Goal: Information Seeking & Learning: Learn about a topic

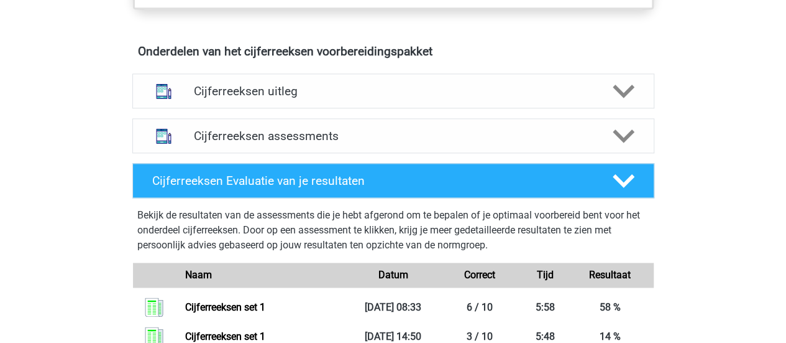
scroll to position [712, 0]
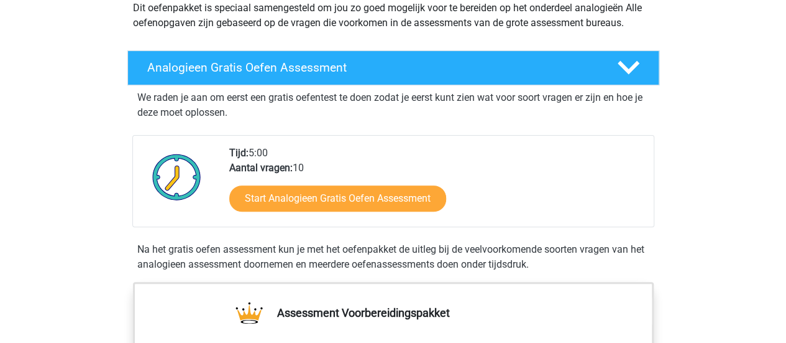
scroll to position [186, 0]
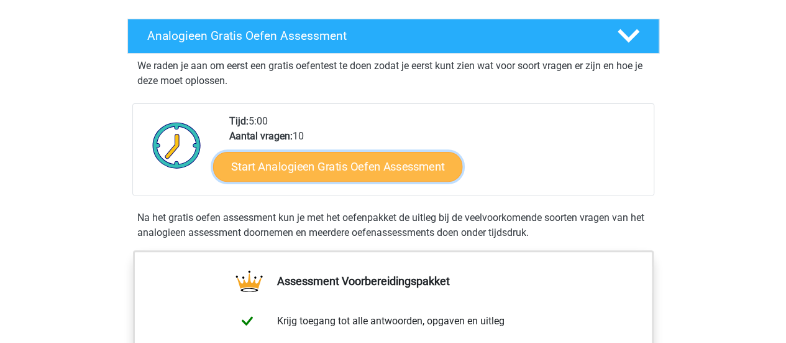
click at [331, 168] on link "Start Analogieen Gratis Oefen Assessment" at bounding box center [337, 166] width 249 height 30
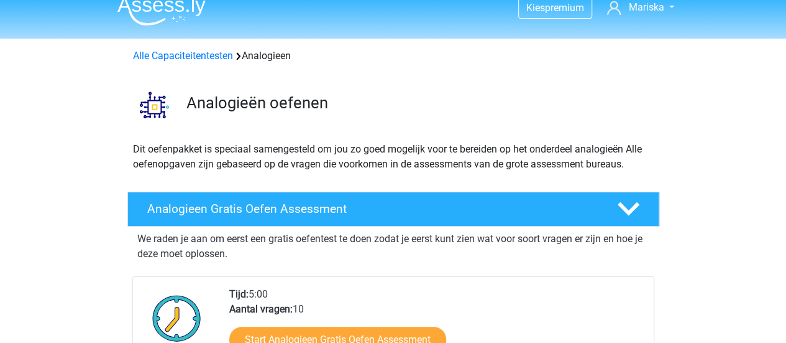
scroll to position [0, 0]
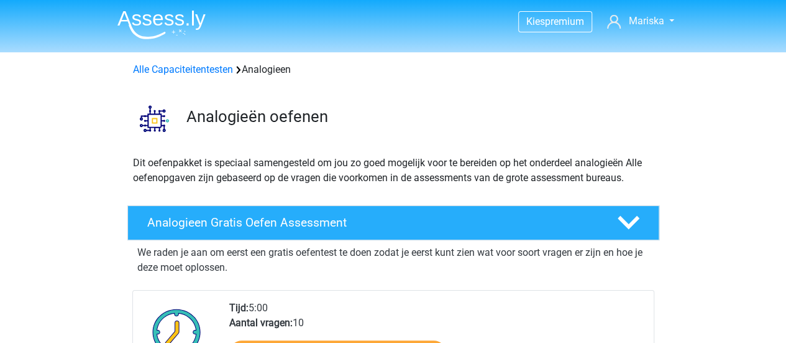
click at [179, 76] on div "Alle Capaciteitentesten Analogieen" at bounding box center [393, 69] width 531 height 15
click at [186, 67] on link "Alle Capaciteitentesten" at bounding box center [183, 69] width 100 height 12
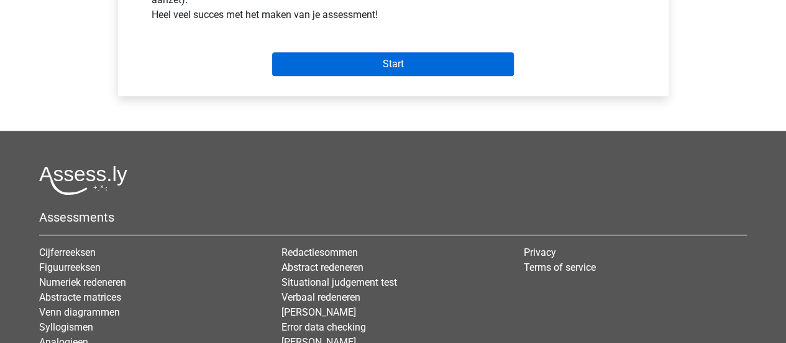
scroll to position [497, 0]
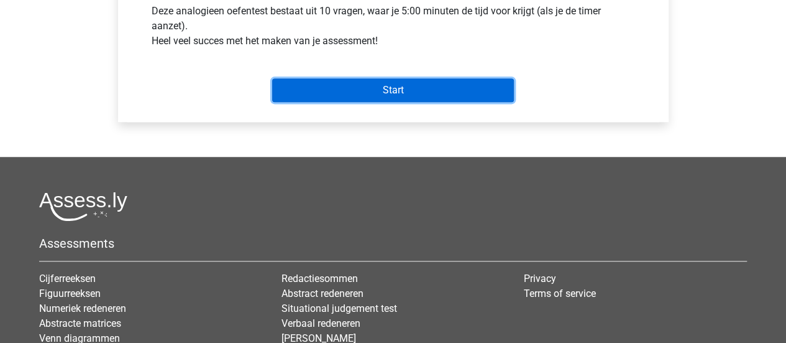
click at [361, 94] on input "Start" at bounding box center [393, 90] width 242 height 24
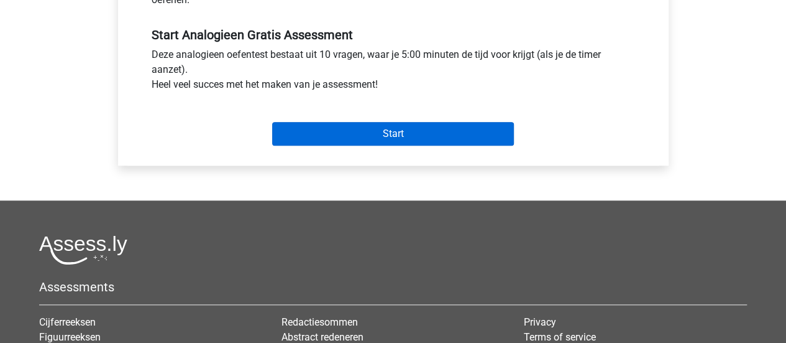
scroll to position [435, 0]
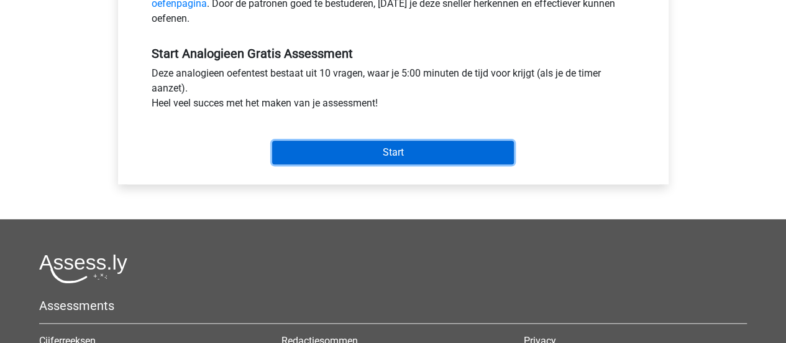
click at [369, 156] on input "Start" at bounding box center [393, 152] width 242 height 24
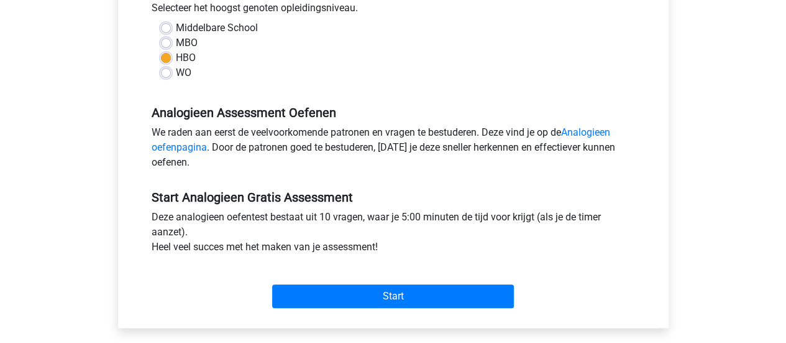
scroll to position [311, 0]
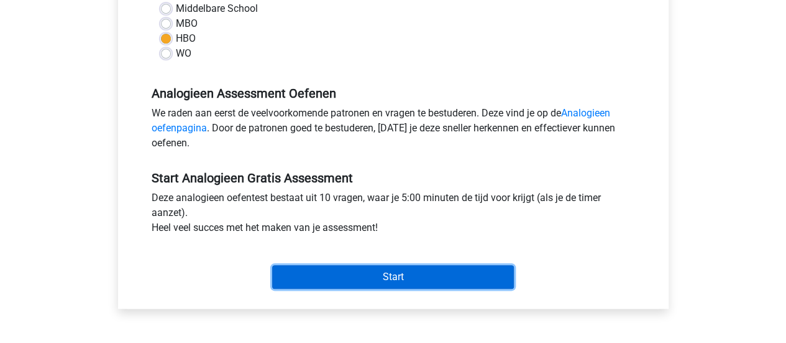
click at [375, 280] on input "Start" at bounding box center [393, 277] width 242 height 24
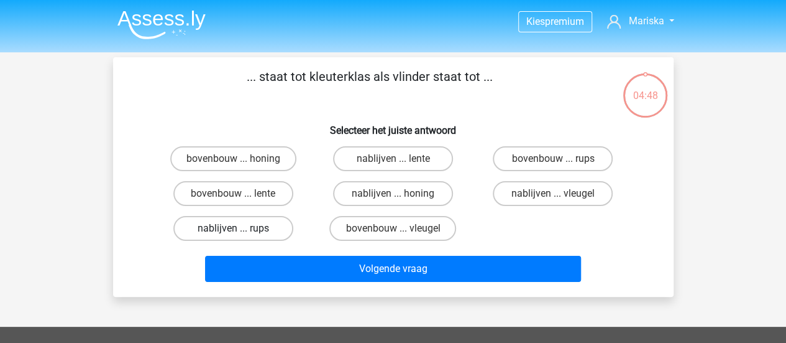
click at [225, 232] on label "nablijven ... rups" at bounding box center [233, 228] width 120 height 25
click at [233, 232] on input "nablijven ... rups" at bounding box center [237, 232] width 8 height 8
radio input "true"
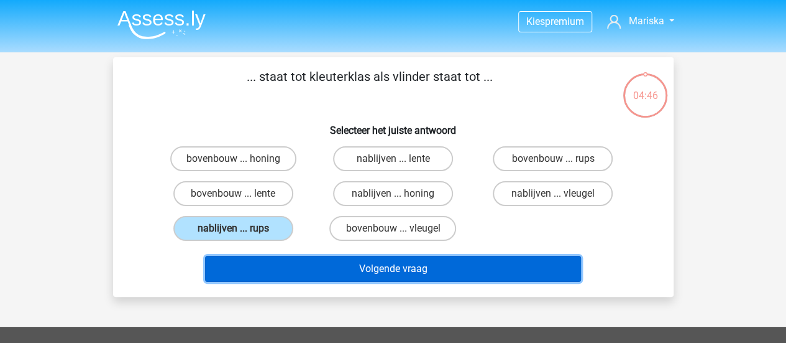
click at [302, 262] on button "Volgende vraag" at bounding box center [393, 269] width 376 height 26
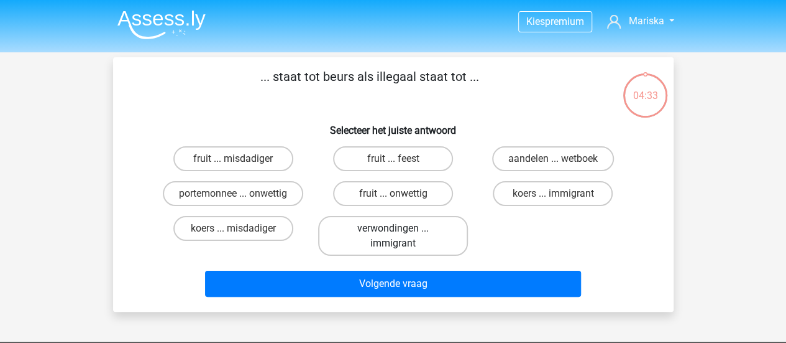
scroll to position [62, 0]
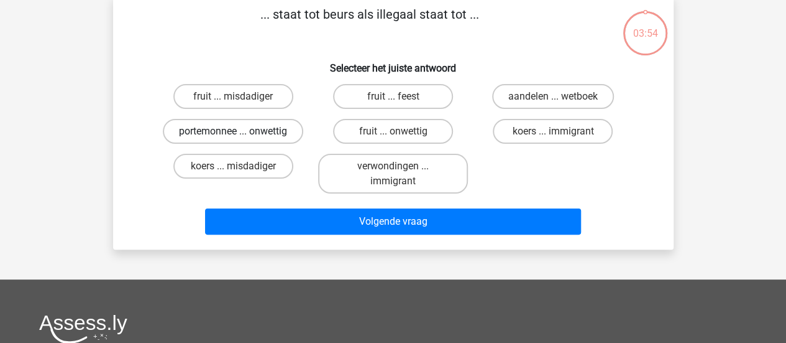
click at [244, 130] on label "portemonnee ... onwettig" at bounding box center [233, 131] width 140 height 25
click at [241, 131] on input "portemonnee ... onwettig" at bounding box center [237, 135] width 8 height 8
radio input "true"
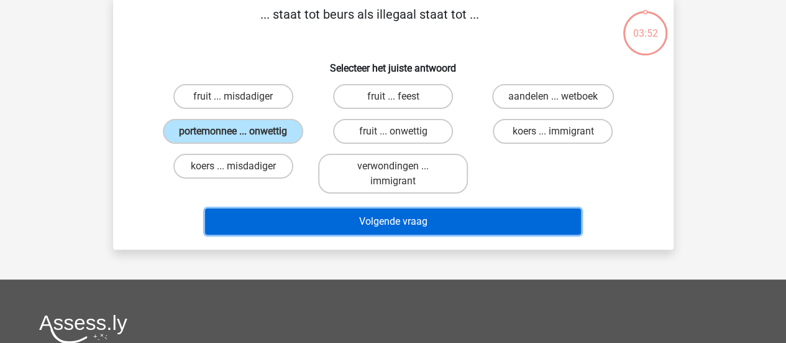
click at [354, 226] on button "Volgende vraag" at bounding box center [393, 221] width 376 height 26
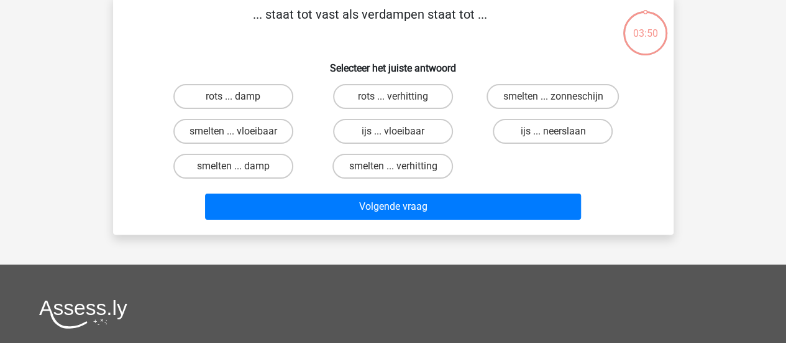
scroll to position [57, 0]
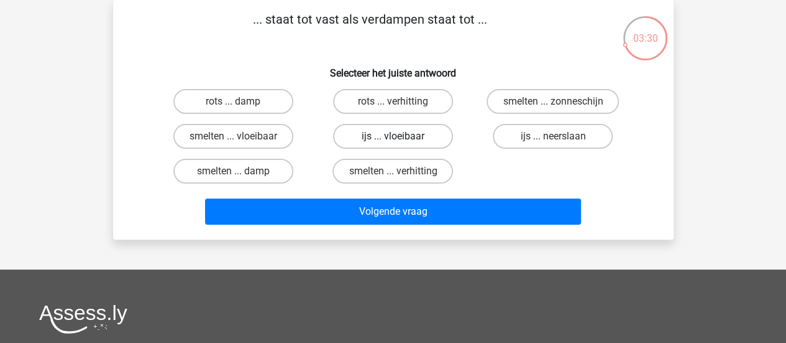
click at [405, 138] on label "ijs ... vloeibaar" at bounding box center [393, 136] width 120 height 25
click at [401, 138] on input "ijs ... vloeibaar" at bounding box center [397, 140] width 8 height 8
radio input "true"
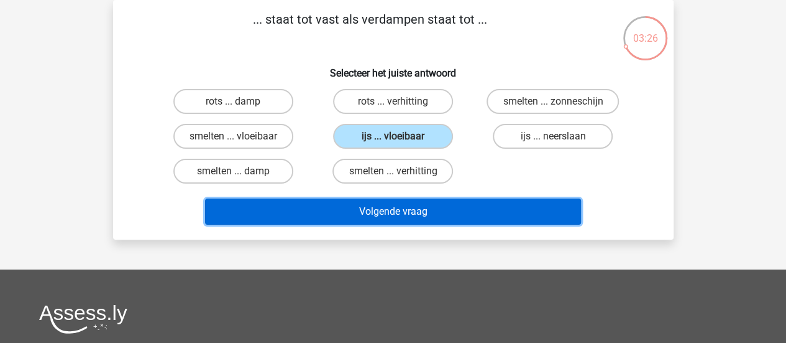
click at [348, 207] on button "Volgende vraag" at bounding box center [393, 211] width 376 height 26
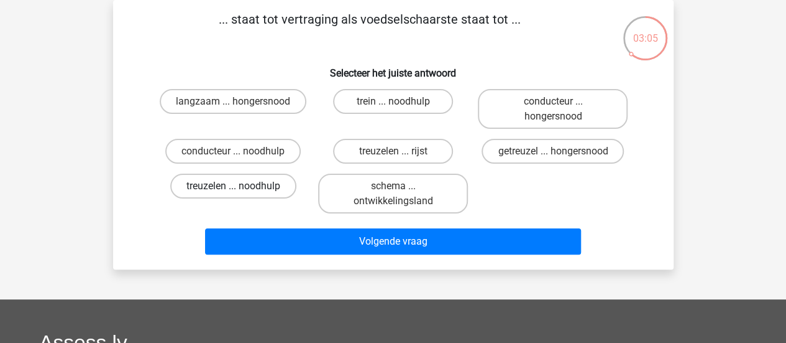
click at [205, 183] on label "treuzelen ... noodhulp" at bounding box center [233, 185] width 126 height 25
click at [233, 186] on input "treuzelen ... noodhulp" at bounding box center [237, 190] width 8 height 8
radio input "true"
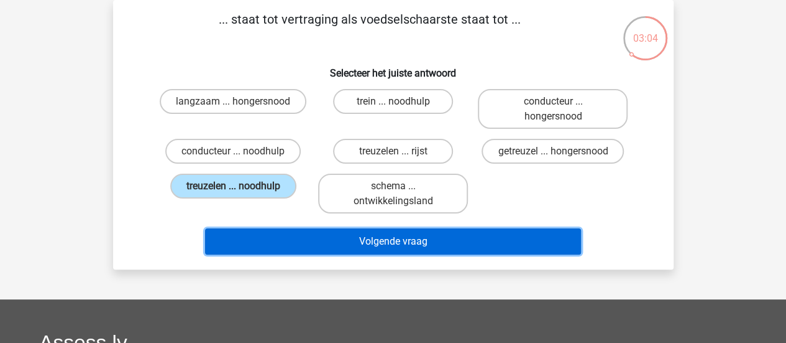
click at [283, 252] on button "Volgende vraag" at bounding box center [393, 241] width 376 height 26
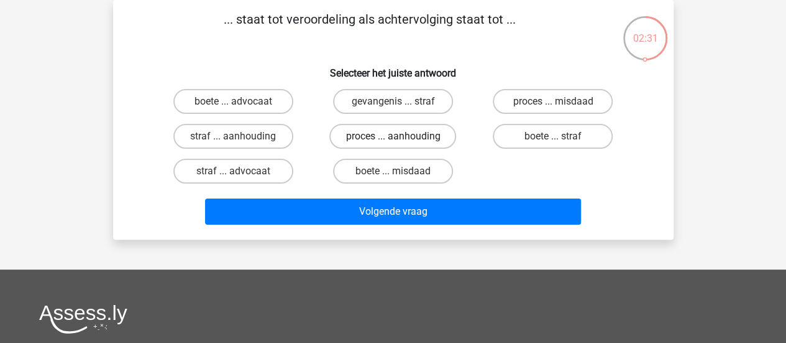
click at [403, 142] on label "proces ... aanhouding" at bounding box center [392, 136] width 127 height 25
click at [401, 142] on input "proces ... aanhouding" at bounding box center [397, 140] width 8 height 8
radio input "true"
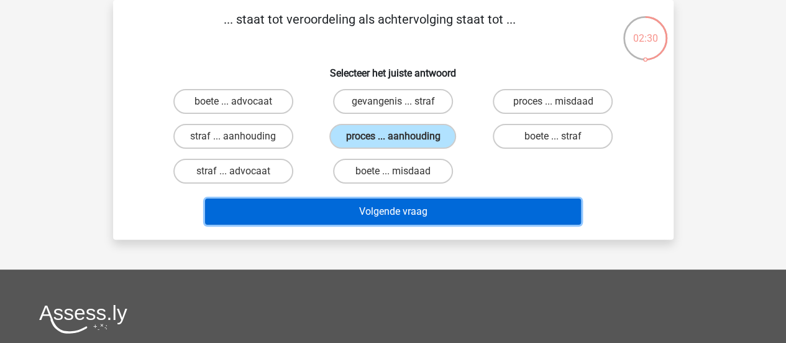
click at [356, 205] on button "Volgende vraag" at bounding box center [393, 211] width 376 height 26
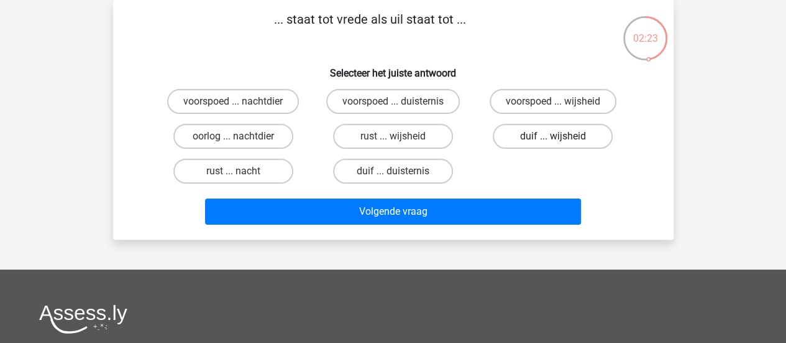
click at [523, 140] on label "duif ... wijsheid" at bounding box center [553, 136] width 120 height 25
click at [553, 140] on input "duif ... wijsheid" at bounding box center [557, 140] width 8 height 8
radio input "true"
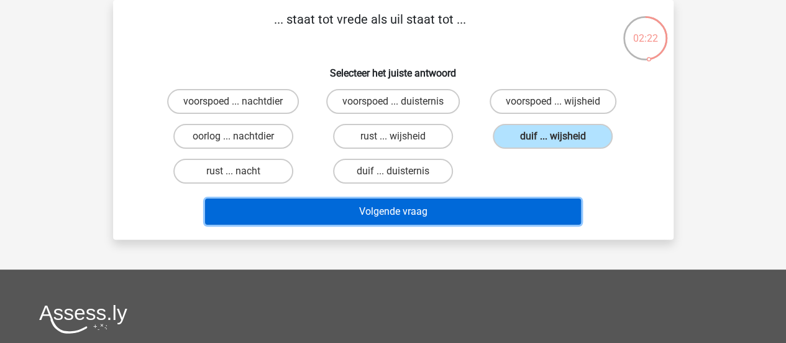
click at [381, 210] on button "Volgende vraag" at bounding box center [393, 211] width 376 height 26
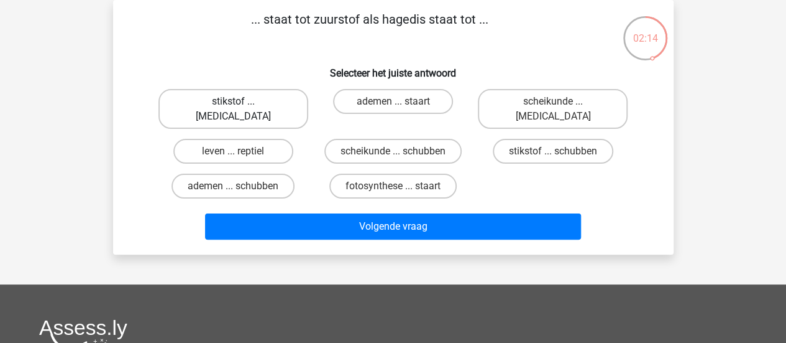
click at [230, 104] on label "stikstof ... krokodil" at bounding box center [234, 109] width 150 height 40
click at [233, 104] on input "stikstof ... krokodil" at bounding box center [237, 105] width 8 height 8
radio input "true"
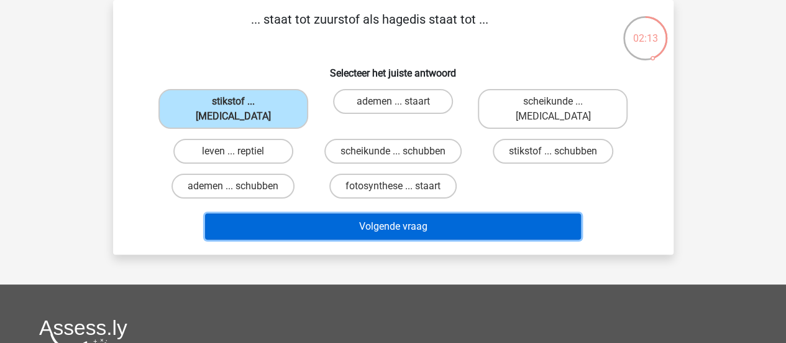
click at [289, 213] on button "Volgende vraag" at bounding box center [393, 226] width 376 height 26
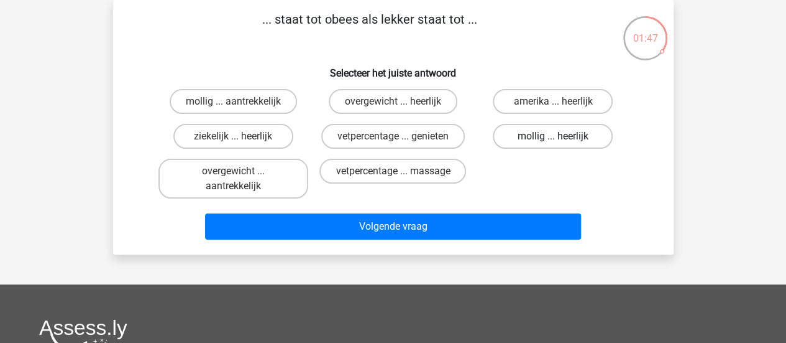
click at [545, 136] on label "mollig ... heerlijk" at bounding box center [553, 136] width 120 height 25
click at [553, 136] on input "mollig ... heerlijk" at bounding box center [557, 140] width 8 height 8
radio input "true"
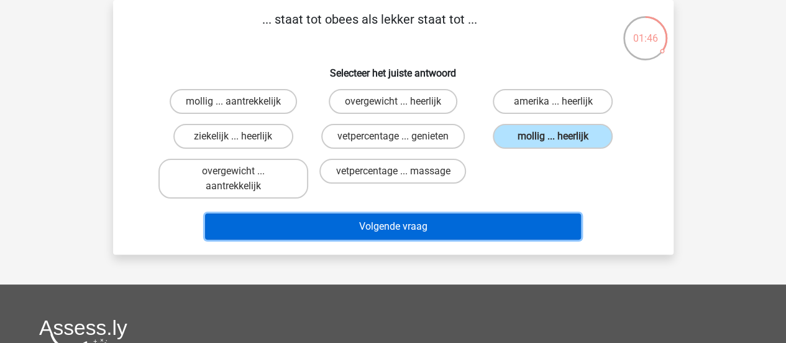
click at [377, 229] on button "Volgende vraag" at bounding box center [393, 226] width 376 height 26
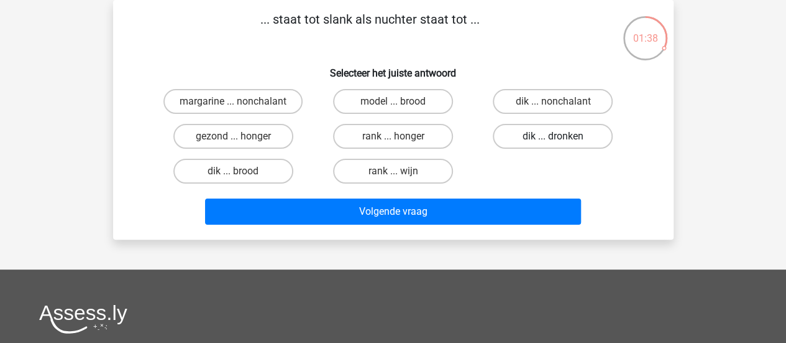
click at [532, 132] on label "dik ... dronken" at bounding box center [553, 136] width 120 height 25
click at [553, 136] on input "dik ... dronken" at bounding box center [557, 140] width 8 height 8
radio input "true"
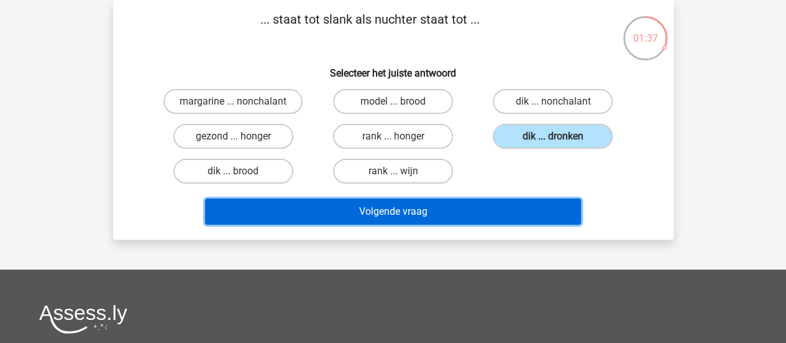
click at [383, 208] on button "Volgende vraag" at bounding box center [393, 211] width 376 height 26
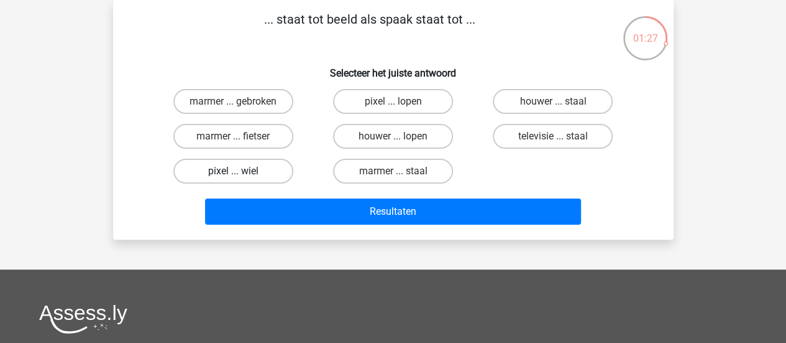
click at [261, 169] on label "pixel ... wiel" at bounding box center [233, 171] width 120 height 25
click at [241, 171] on input "pixel ... wiel" at bounding box center [237, 175] width 8 height 8
radio input "true"
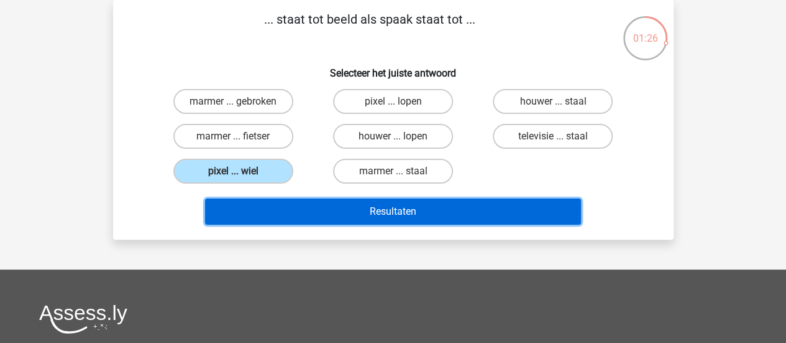
click at [357, 211] on button "Resultaten" at bounding box center [393, 211] width 376 height 26
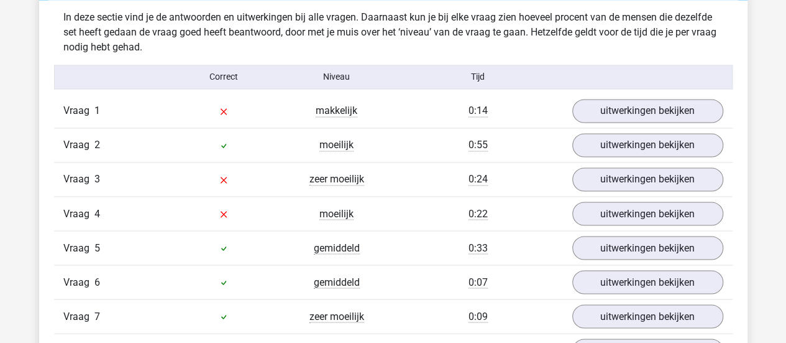
scroll to position [995, 0]
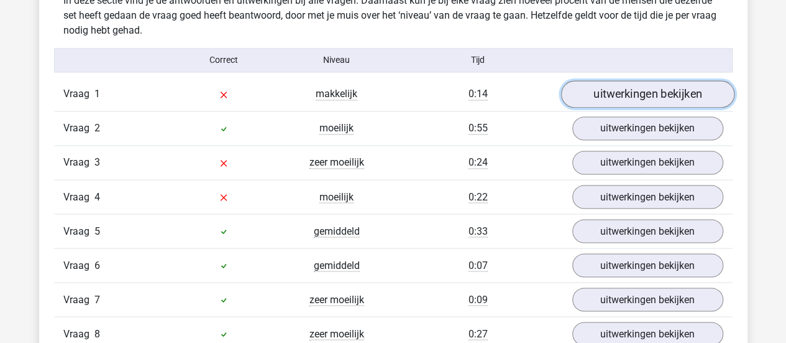
click at [617, 88] on link "uitwerkingen bekijken" at bounding box center [647, 93] width 173 height 27
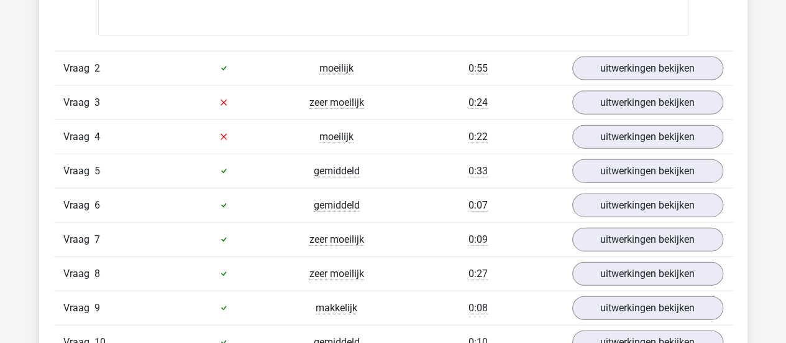
scroll to position [1368, 0]
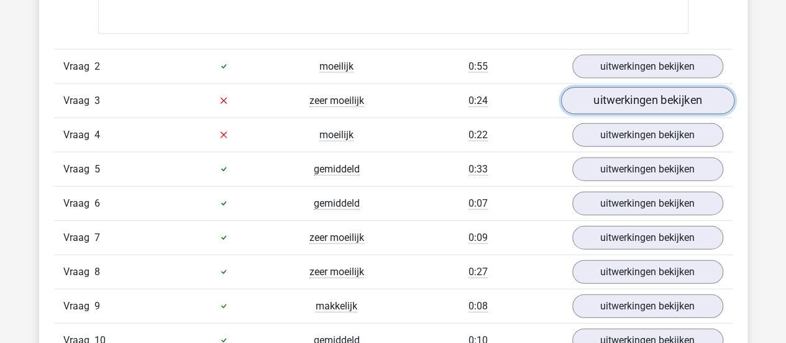
click at [622, 91] on link "uitwerkingen bekijken" at bounding box center [647, 100] width 173 height 27
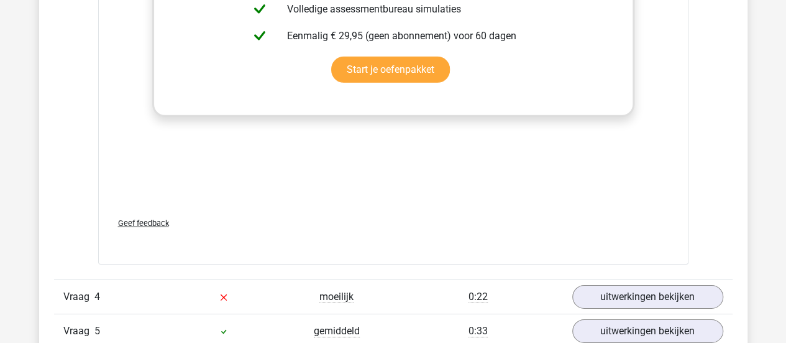
scroll to position [2051, 0]
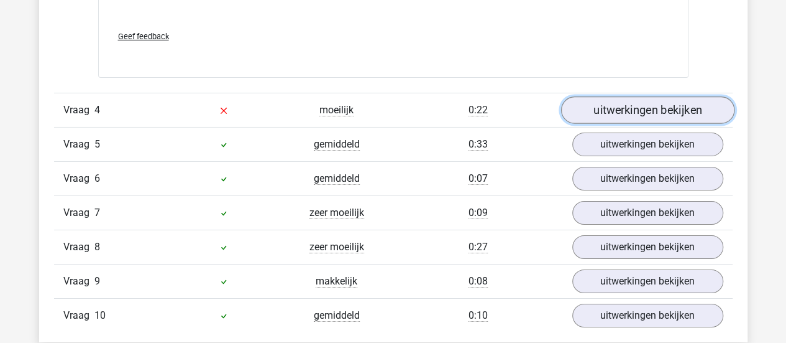
click at [634, 105] on link "uitwerkingen bekijken" at bounding box center [647, 109] width 173 height 27
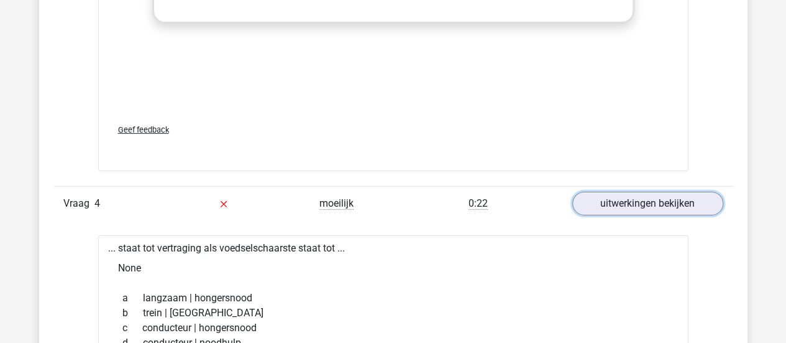
scroll to position [1865, 0]
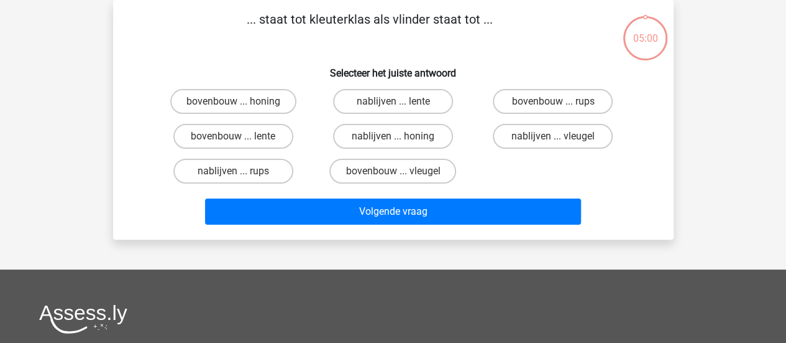
scroll to position [57, 0]
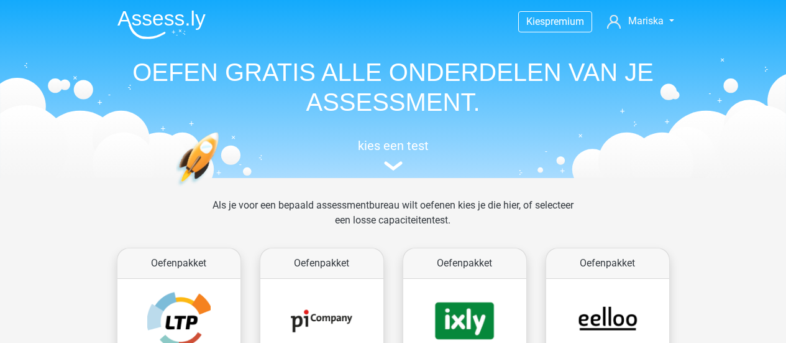
scroll to position [527, 0]
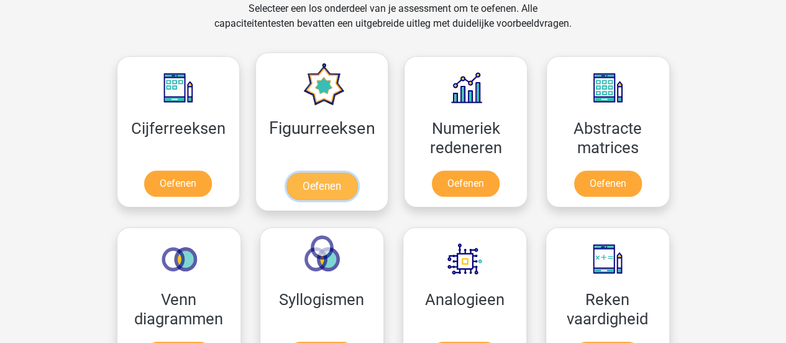
click at [311, 183] on link "Oefenen" at bounding box center [322, 185] width 71 height 27
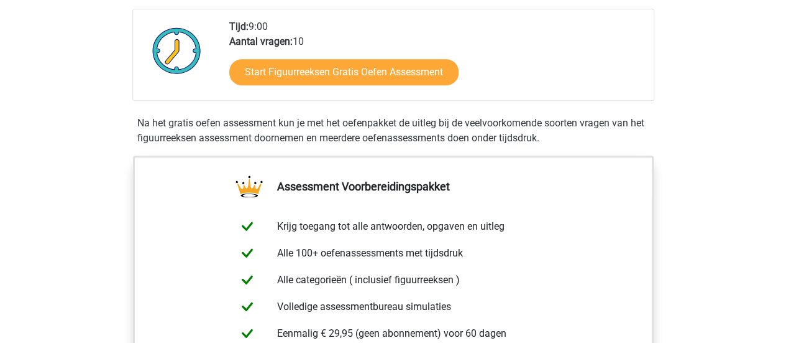
scroll to position [311, 0]
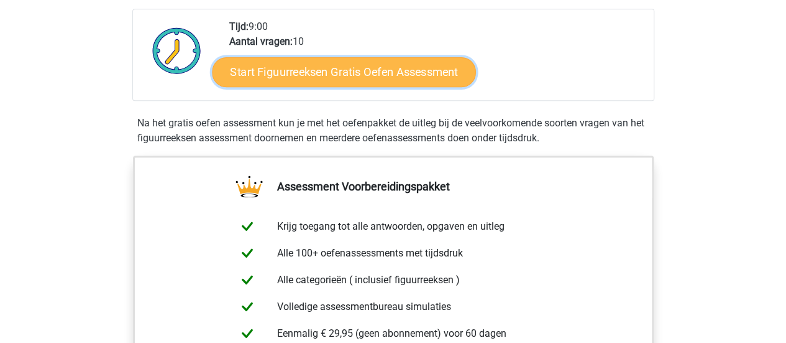
click at [331, 75] on link "Start Figuurreeksen Gratis Oefen Assessment" at bounding box center [344, 72] width 264 height 30
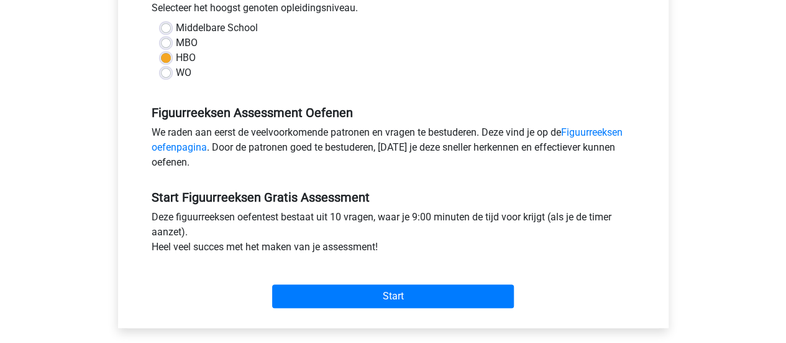
scroll to position [311, 0]
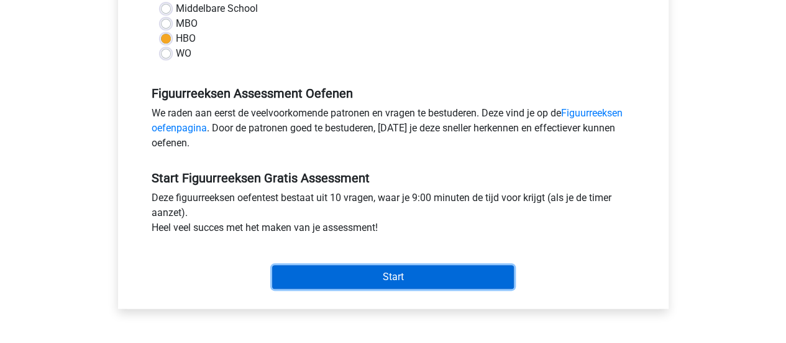
click at [331, 277] on input "Start" at bounding box center [393, 277] width 242 height 24
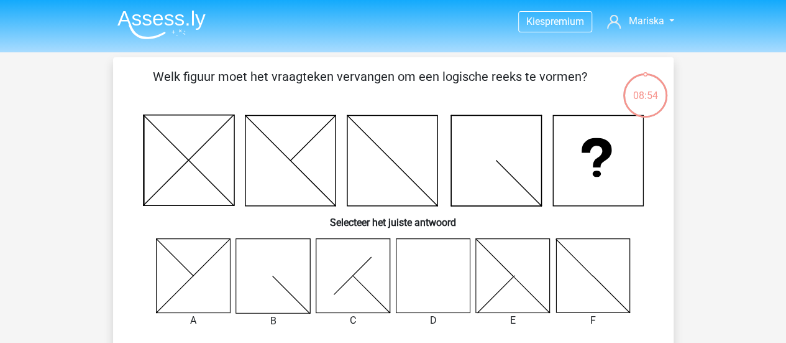
click at [438, 281] on icon at bounding box center [433, 275] width 74 height 74
click at [436, 280] on icon at bounding box center [433, 275] width 74 height 74
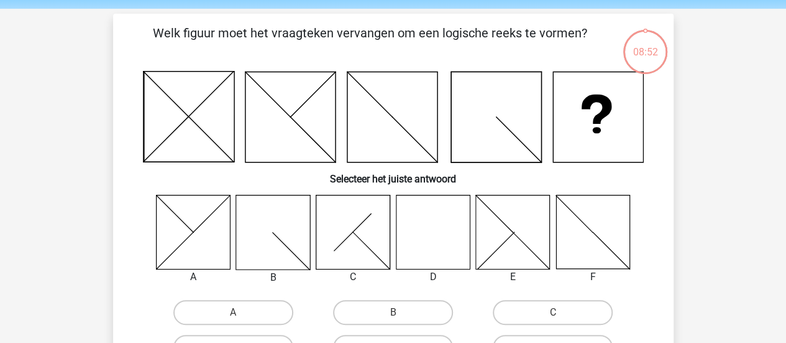
scroll to position [62, 0]
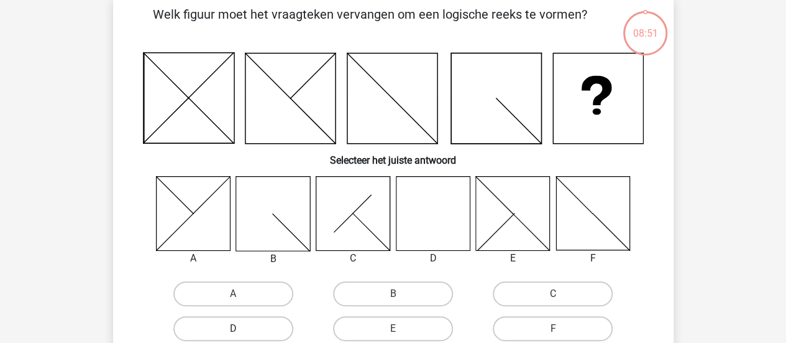
click at [219, 326] on label "D" at bounding box center [233, 328] width 120 height 25
click at [233, 328] on input "D" at bounding box center [237, 332] width 8 height 8
radio input "true"
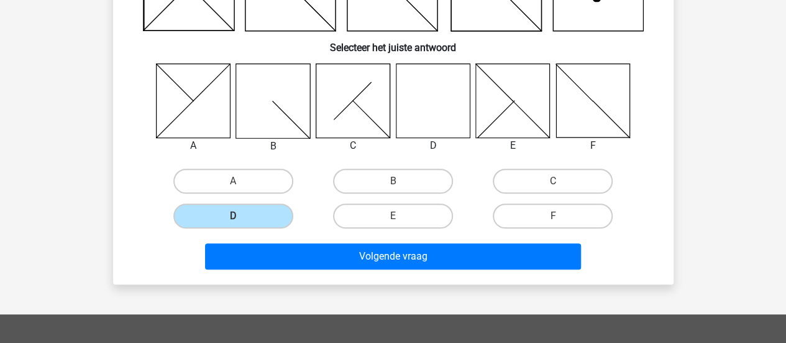
scroll to position [186, 0]
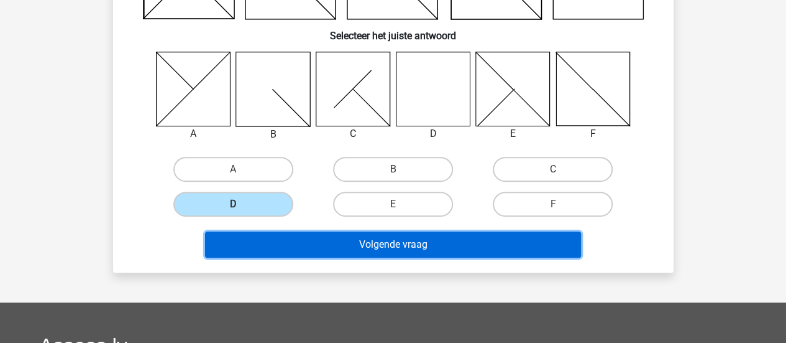
click at [374, 251] on button "Volgende vraag" at bounding box center [393, 244] width 376 height 26
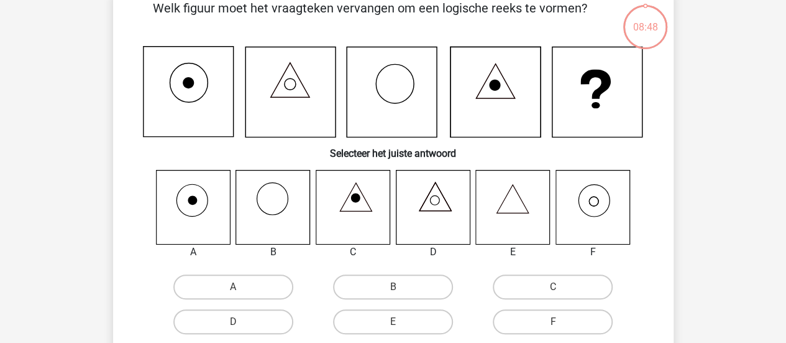
scroll to position [57, 0]
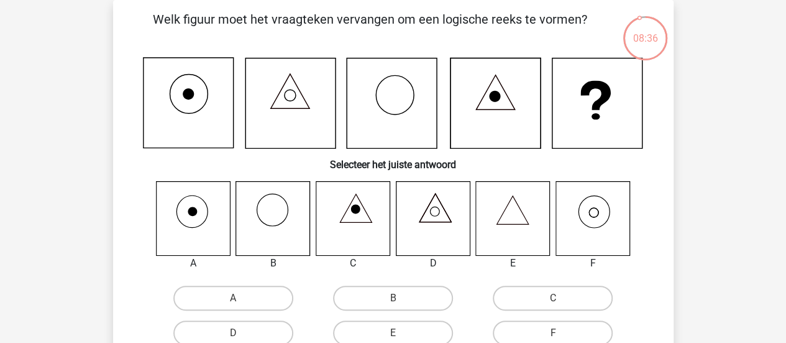
click at [597, 221] on icon at bounding box center [593, 218] width 74 height 74
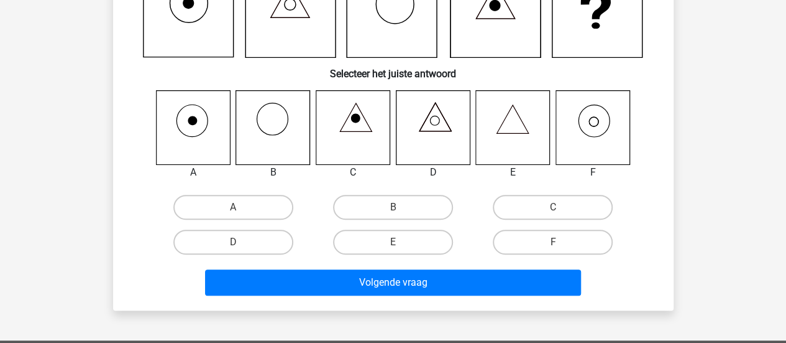
scroll to position [182, 0]
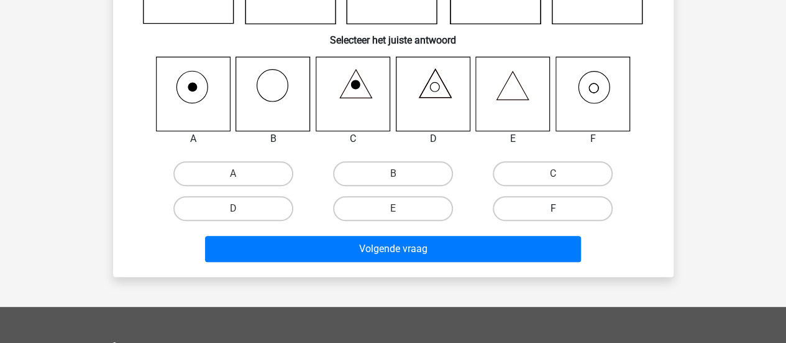
click at [535, 205] on label "F" at bounding box center [553, 208] width 120 height 25
click at [553, 208] on input "F" at bounding box center [557, 212] width 8 height 8
radio input "true"
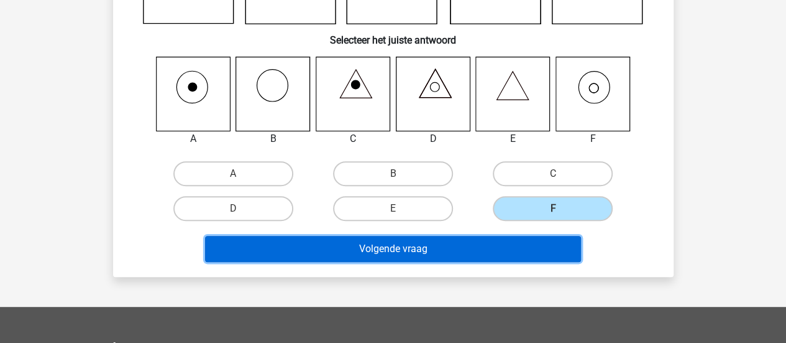
click at [384, 248] on button "Volgende vraag" at bounding box center [393, 249] width 376 height 26
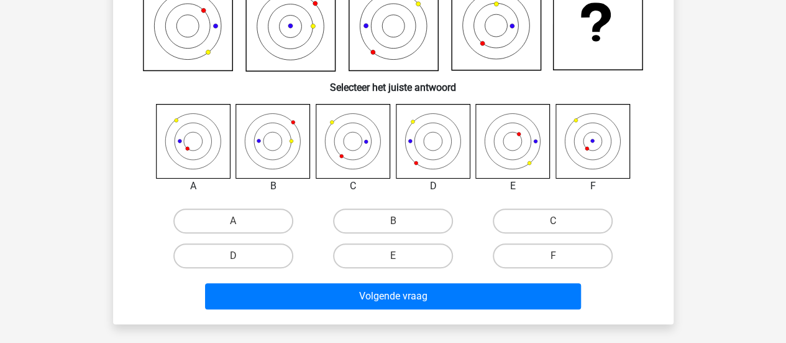
scroll to position [244, 0]
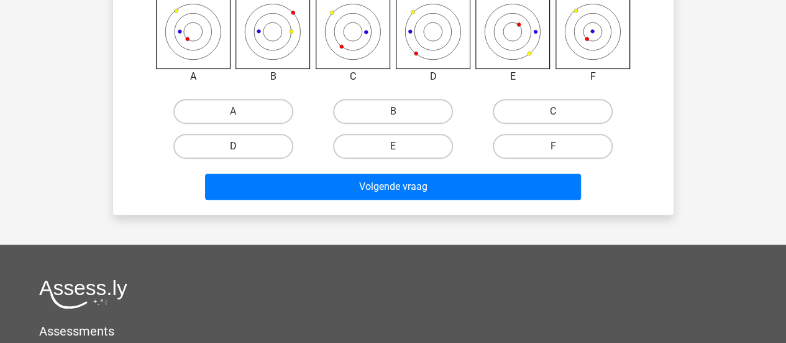
click at [242, 150] on label "D" at bounding box center [233, 146] width 120 height 25
click at [241, 150] on input "D" at bounding box center [237, 150] width 8 height 8
radio input "true"
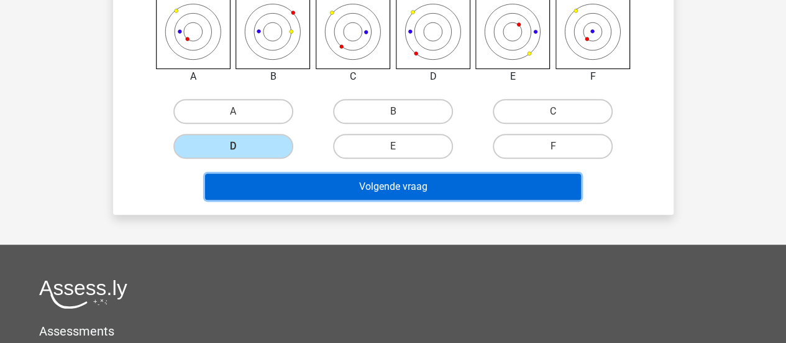
click at [331, 196] on button "Volgende vraag" at bounding box center [393, 186] width 376 height 26
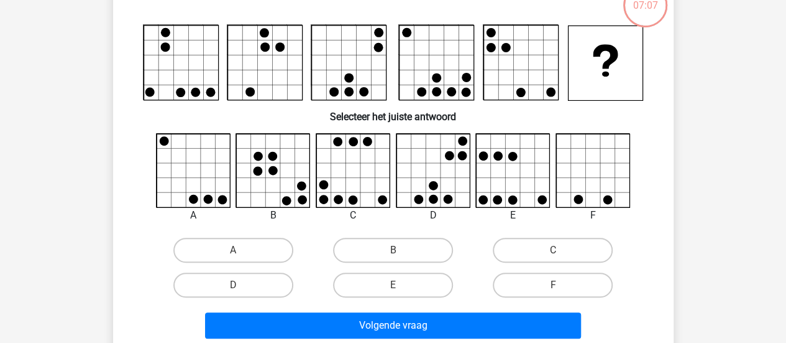
scroll to position [57, 0]
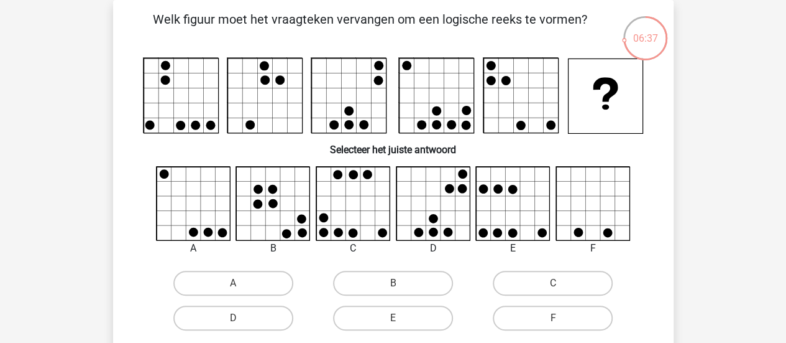
click at [343, 208] on icon at bounding box center [353, 204] width 74 height 74
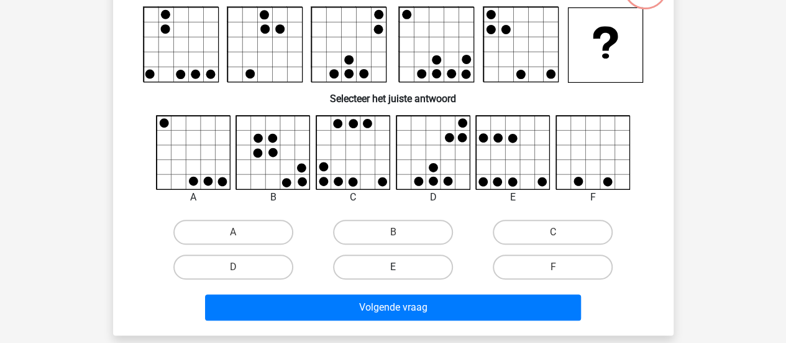
scroll to position [119, 0]
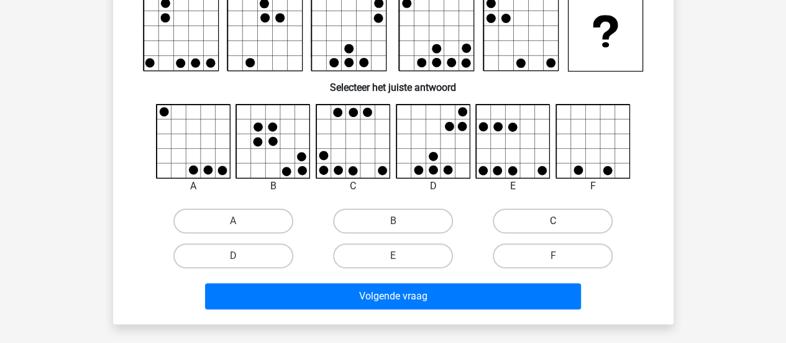
drag, startPoint x: 548, startPoint y: 223, endPoint x: 541, endPoint y: 231, distance: 10.1
click at [548, 223] on label "C" at bounding box center [553, 220] width 120 height 25
click at [553, 223] on input "C" at bounding box center [557, 225] width 8 height 8
radio input "true"
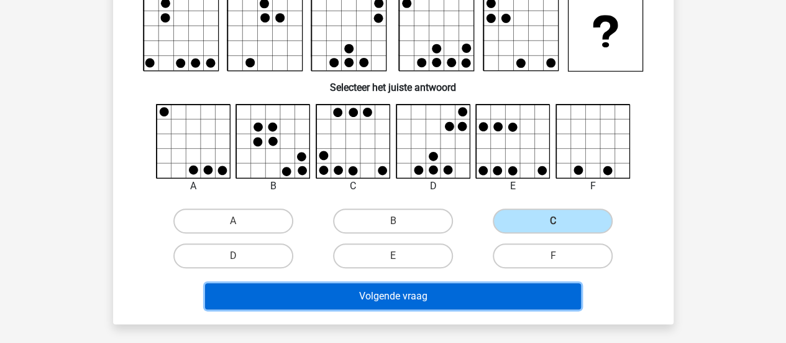
click at [399, 297] on button "Volgende vraag" at bounding box center [393, 296] width 376 height 26
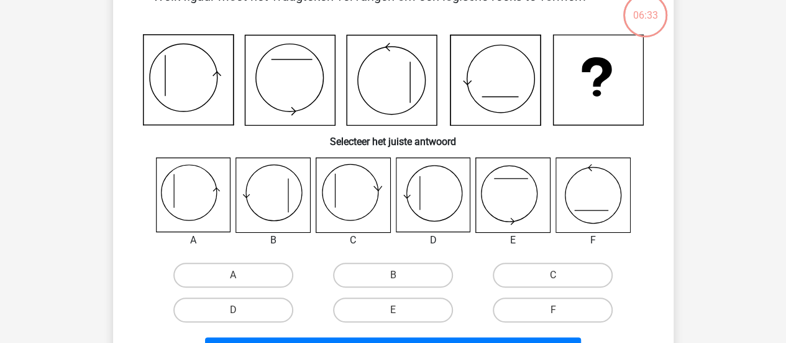
scroll to position [57, 0]
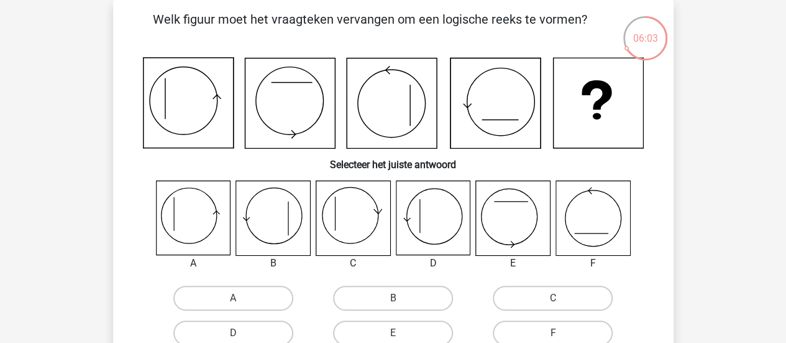
click at [506, 210] on icon at bounding box center [513, 218] width 74 height 74
click at [407, 328] on label "E" at bounding box center [393, 332] width 120 height 25
click at [401, 333] on input "E" at bounding box center [397, 337] width 8 height 8
radio input "true"
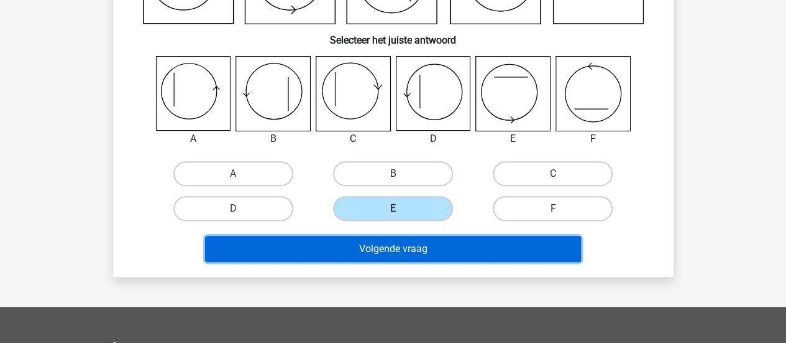
click at [412, 242] on button "Volgende vraag" at bounding box center [393, 249] width 376 height 26
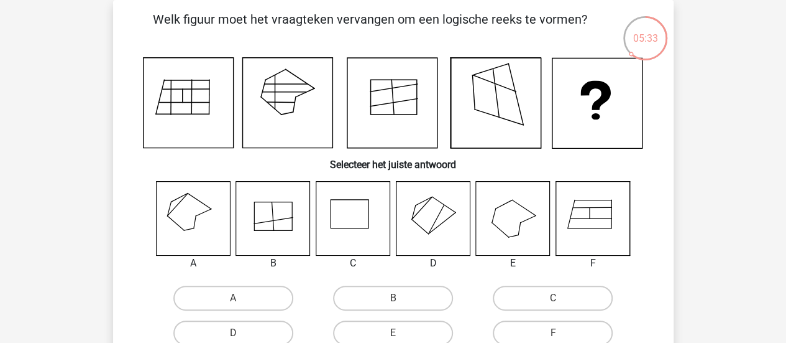
click at [270, 222] on icon at bounding box center [273, 218] width 74 height 74
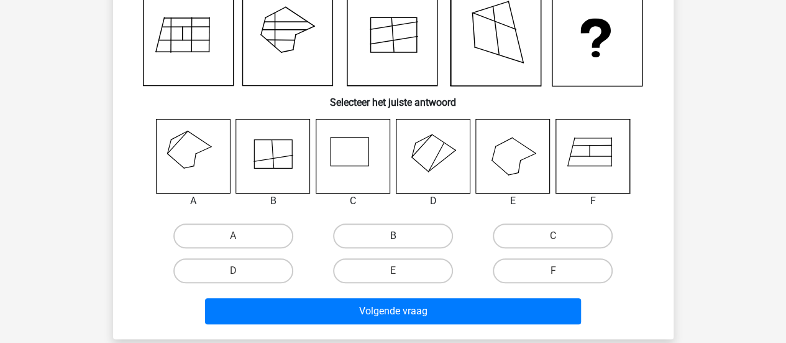
click at [385, 229] on label "B" at bounding box center [393, 235] width 120 height 25
click at [393, 236] on input "B" at bounding box center [397, 240] width 8 height 8
radio input "true"
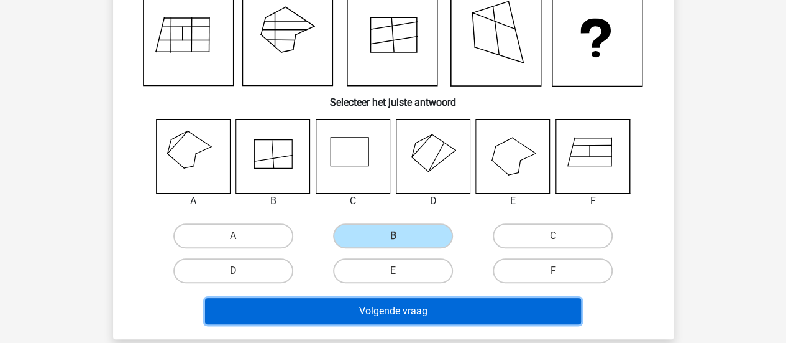
click at [370, 311] on button "Volgende vraag" at bounding box center [393, 311] width 376 height 26
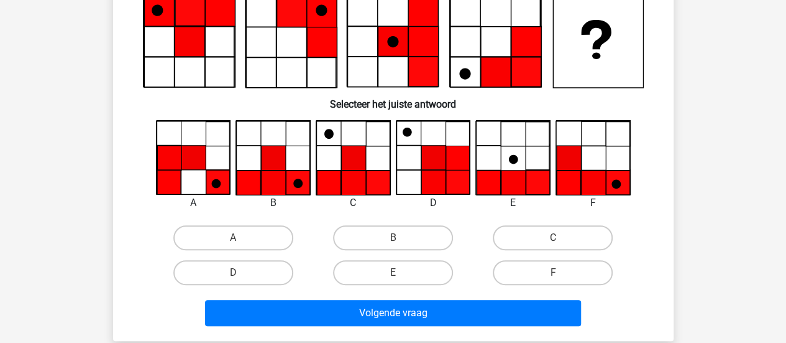
scroll to position [57, 0]
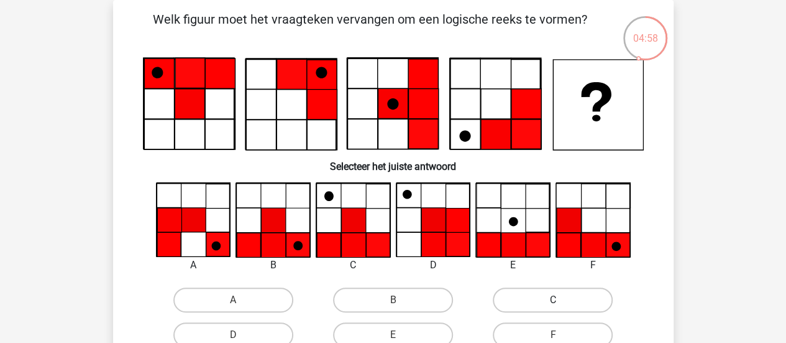
click at [537, 299] on label "C" at bounding box center [553, 299] width 120 height 25
click at [553, 300] on input "C" at bounding box center [557, 304] width 8 height 8
radio input "true"
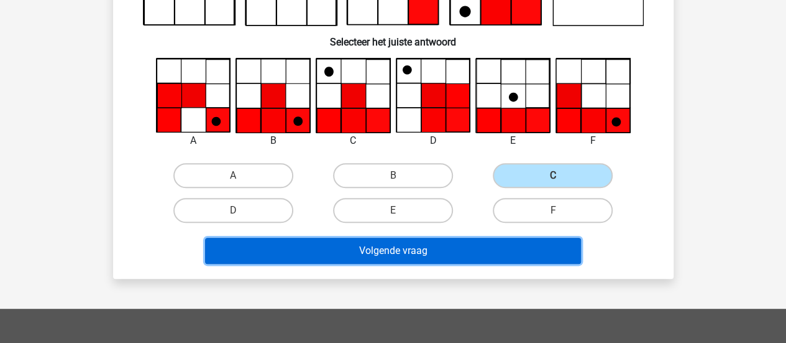
click at [397, 245] on button "Volgende vraag" at bounding box center [393, 250] width 376 height 26
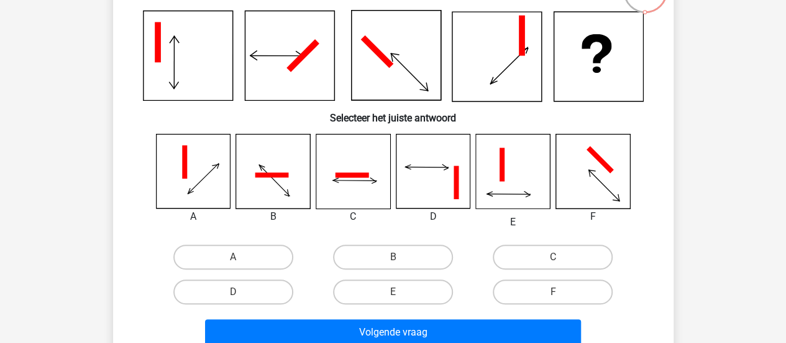
scroll to position [119, 0]
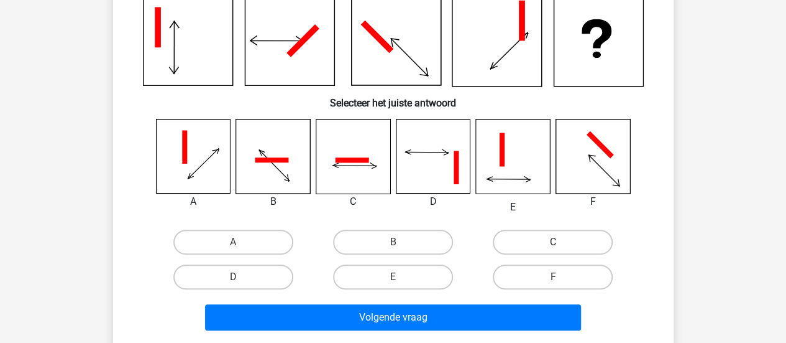
click at [540, 234] on label "C" at bounding box center [553, 241] width 120 height 25
click at [553, 242] on input "C" at bounding box center [557, 246] width 8 height 8
radio input "true"
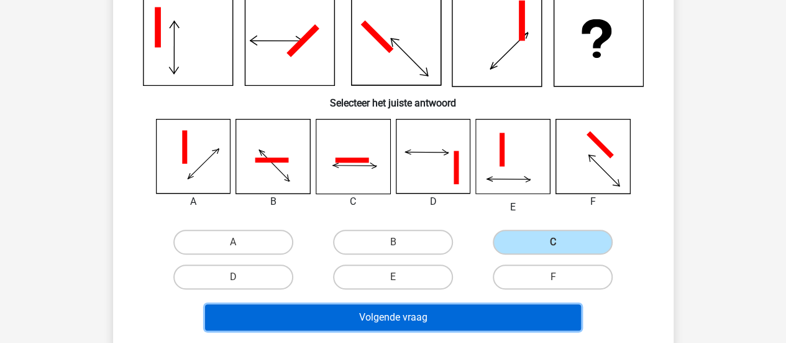
click at [377, 320] on button "Volgende vraag" at bounding box center [393, 317] width 376 height 26
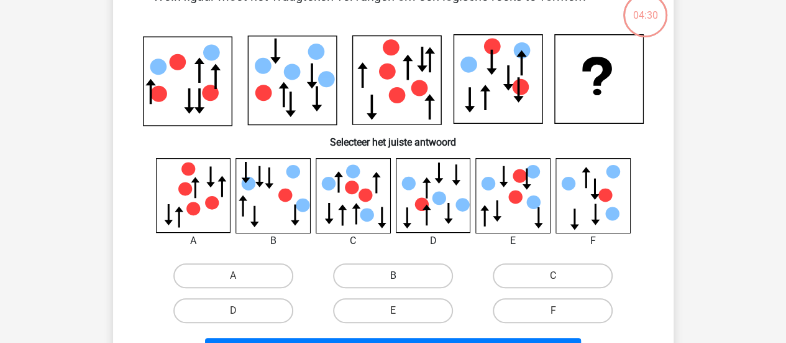
scroll to position [57, 0]
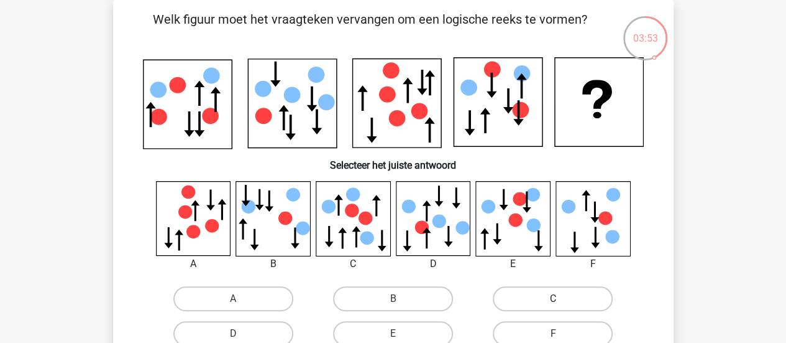
click at [530, 298] on label "C" at bounding box center [553, 298] width 120 height 25
click at [553, 298] on input "C" at bounding box center [557, 302] width 8 height 8
radio input "true"
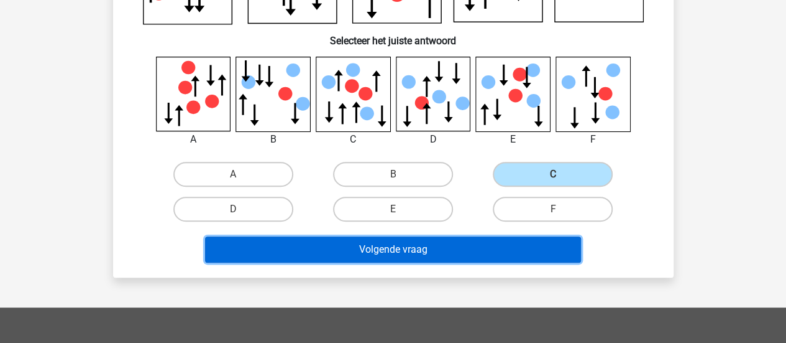
click at [371, 249] on button "Volgende vraag" at bounding box center [393, 249] width 376 height 26
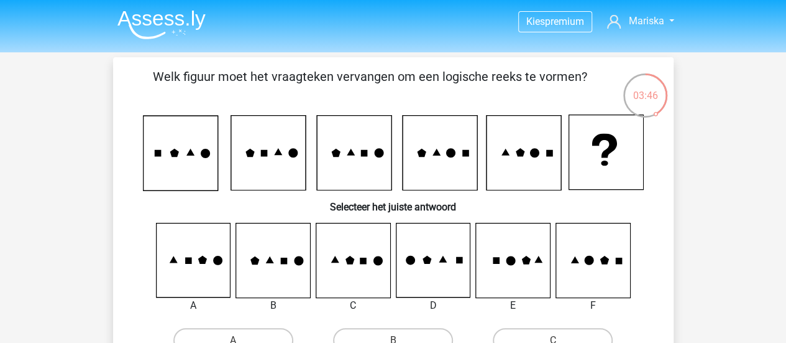
scroll to position [62, 0]
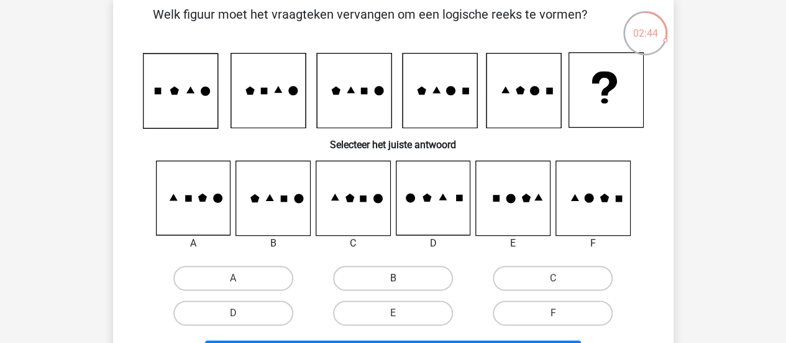
click at [420, 283] on label "B" at bounding box center [393, 277] width 120 height 25
click at [401, 283] on input "B" at bounding box center [397, 282] width 8 height 8
radio input "true"
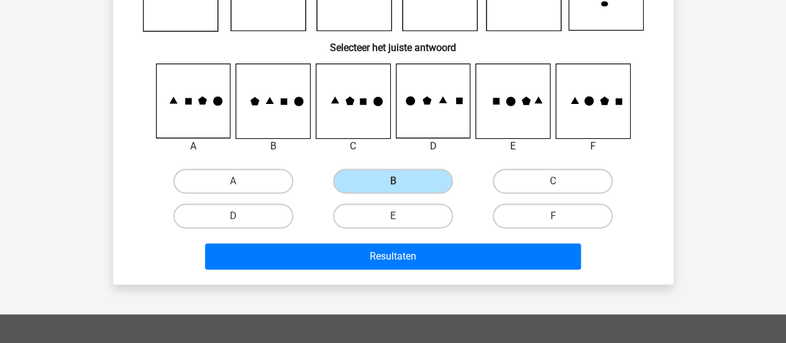
scroll to position [249, 0]
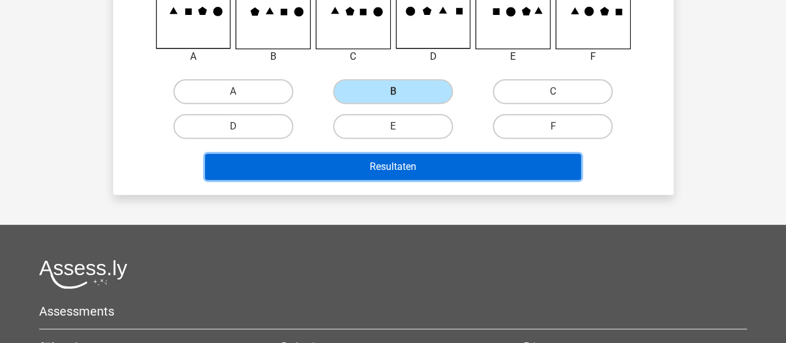
click at [388, 171] on button "Resultaten" at bounding box center [393, 167] width 376 height 26
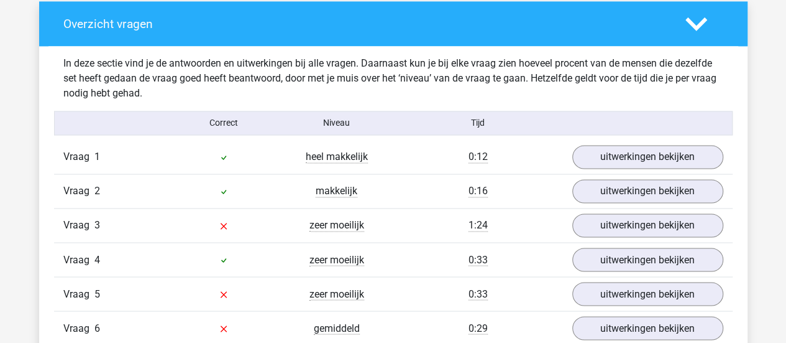
scroll to position [932, 0]
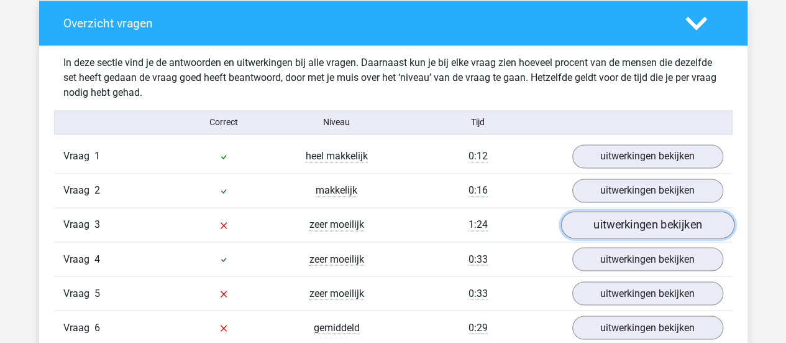
click at [627, 221] on link "uitwerkingen bekijken" at bounding box center [647, 224] width 173 height 27
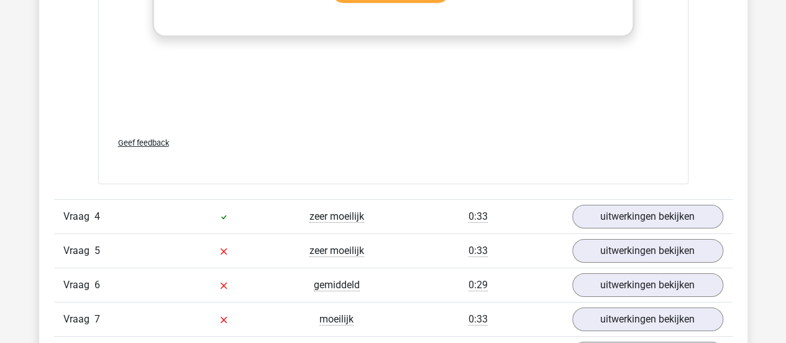
scroll to position [2051, 0]
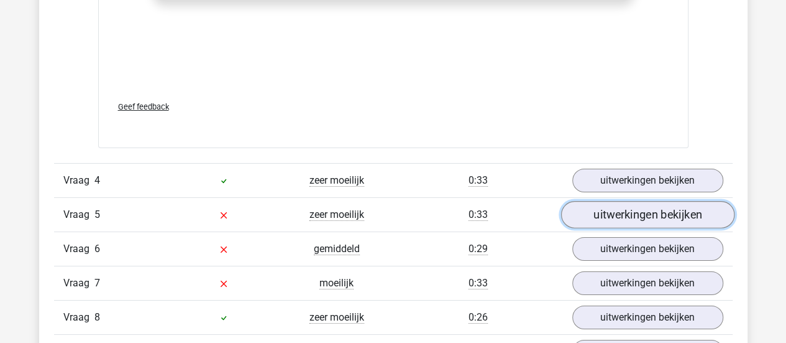
click at [633, 207] on link "uitwerkingen bekijken" at bounding box center [647, 214] width 173 height 27
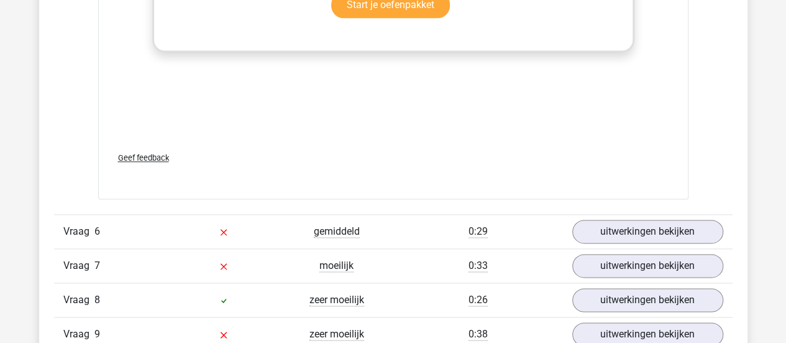
scroll to position [3233, 0]
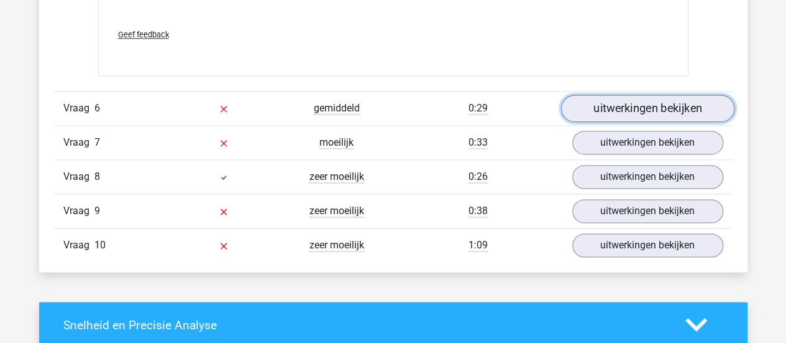
click at [652, 110] on link "uitwerkingen bekijken" at bounding box center [647, 107] width 173 height 27
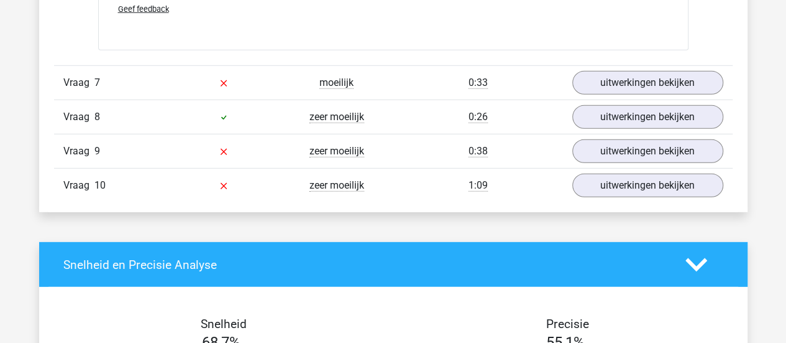
scroll to position [4041, 0]
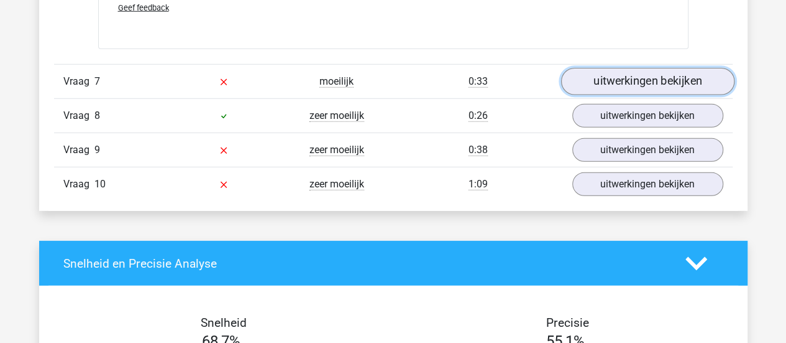
click at [675, 83] on link "uitwerkingen bekijken" at bounding box center [647, 81] width 173 height 27
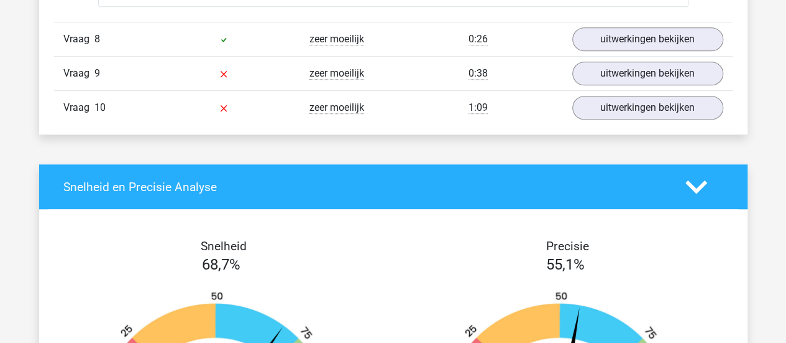
scroll to position [5035, 0]
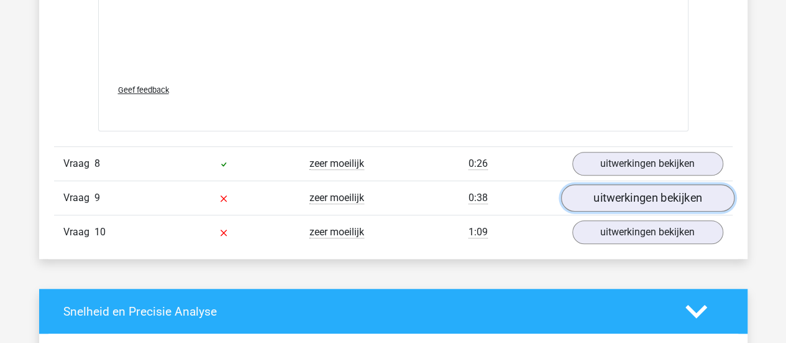
click at [628, 185] on link "uitwerkingen bekijken" at bounding box center [647, 197] width 173 height 27
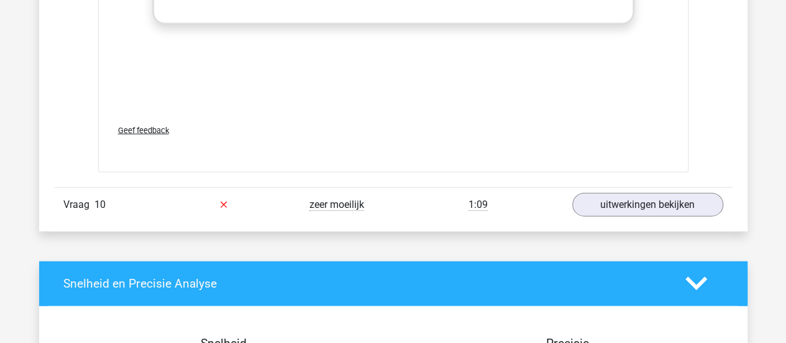
scroll to position [6217, 0]
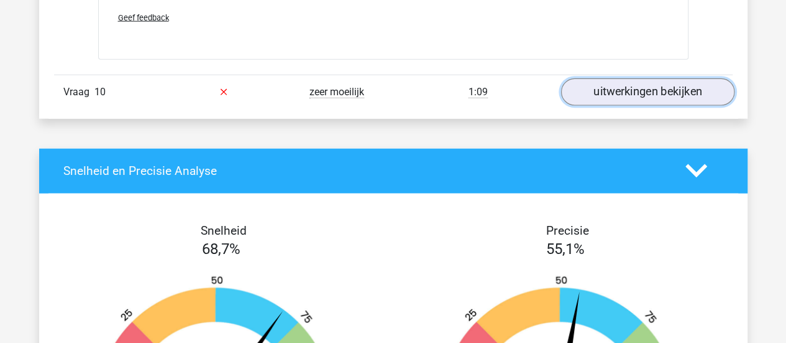
click at [616, 83] on link "uitwerkingen bekijken" at bounding box center [647, 91] width 173 height 27
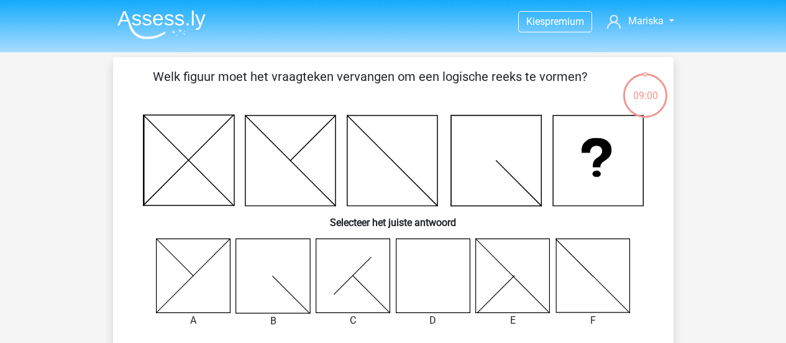
scroll to position [249, 0]
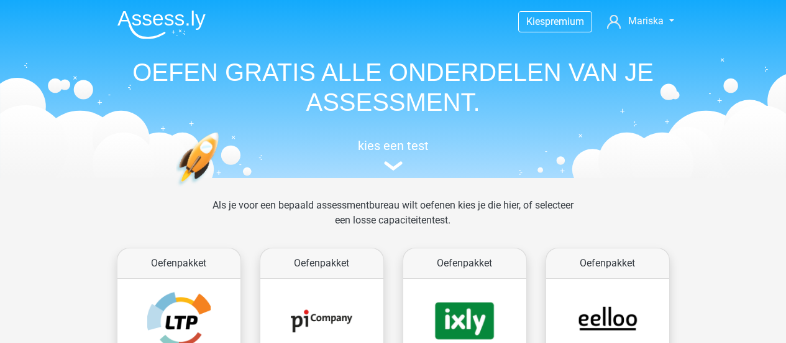
scroll to position [527, 0]
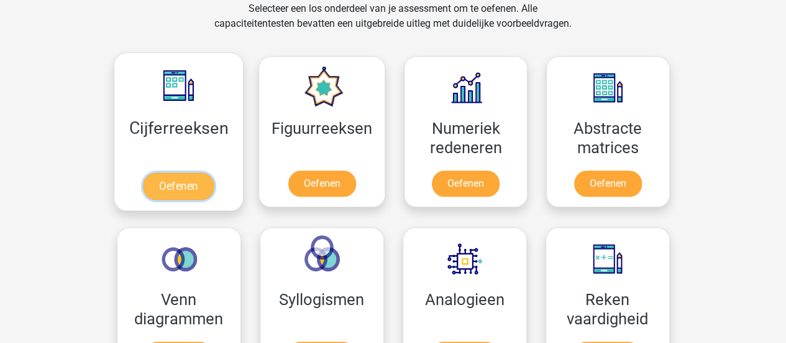
click at [169, 191] on link "Oefenen" at bounding box center [178, 185] width 71 height 27
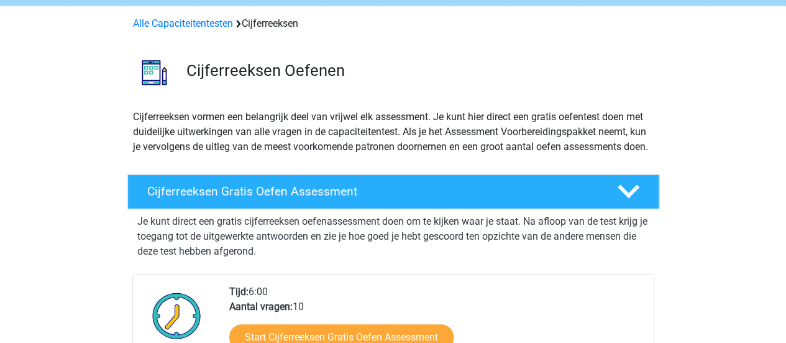
scroll to position [62, 0]
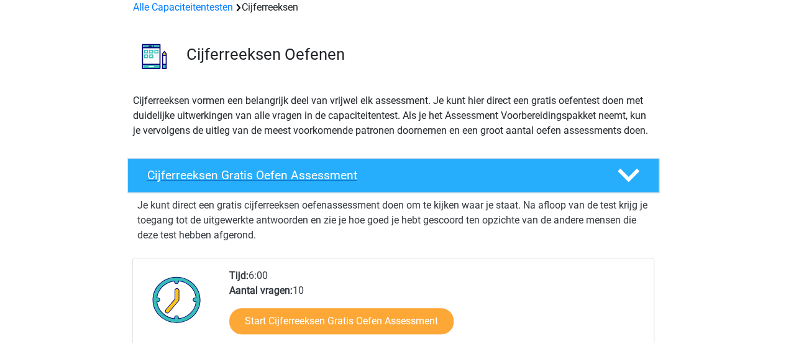
click at [270, 193] on div "Cijferreeksen Gratis Oefen Assessment" at bounding box center [393, 175] width 532 height 35
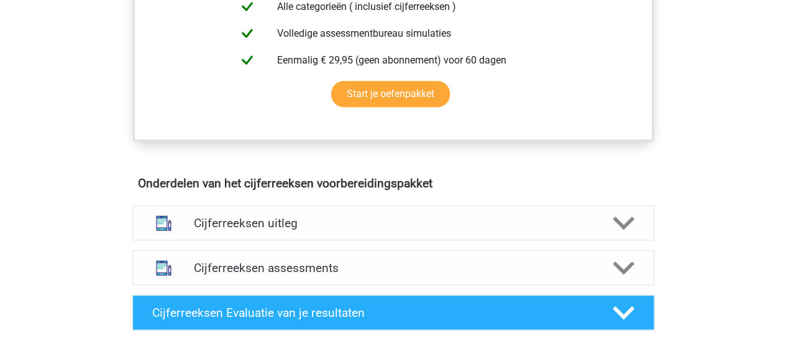
scroll to position [435, 0]
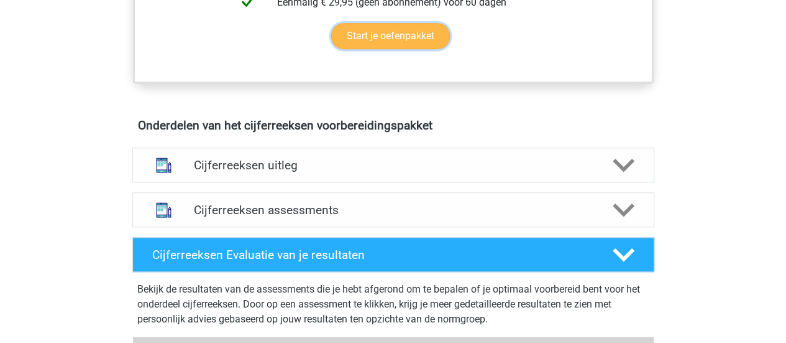
click at [398, 47] on link "Start je oefenpakket" at bounding box center [390, 36] width 119 height 26
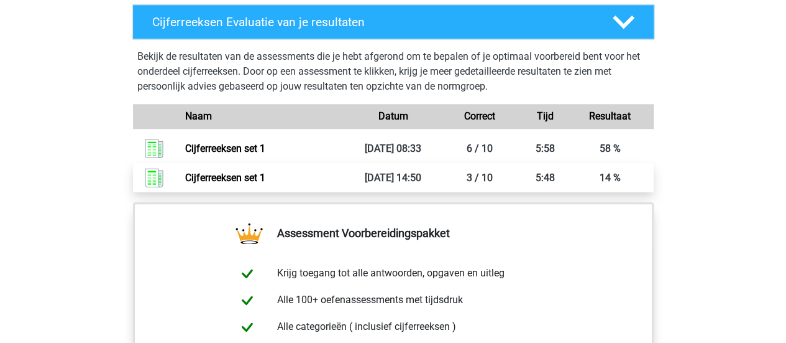
scroll to position [684, 0]
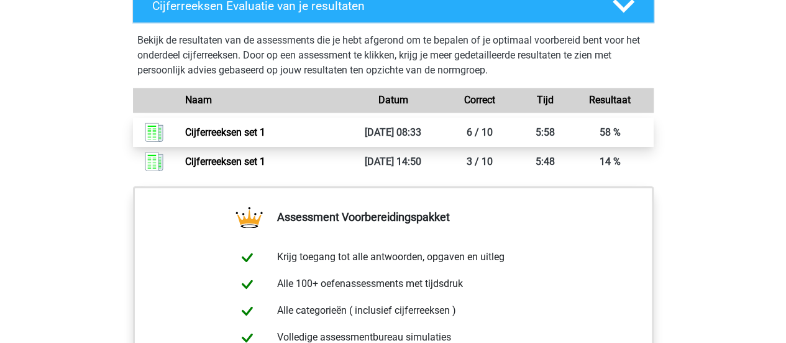
click at [226, 138] on link "Cijferreeksen set 1" at bounding box center [225, 132] width 80 height 12
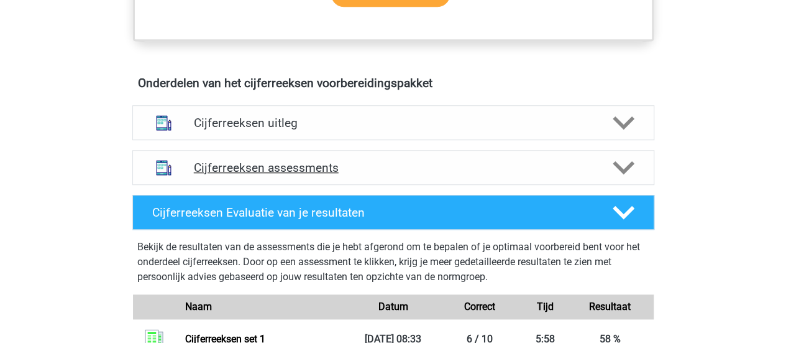
scroll to position [497, 0]
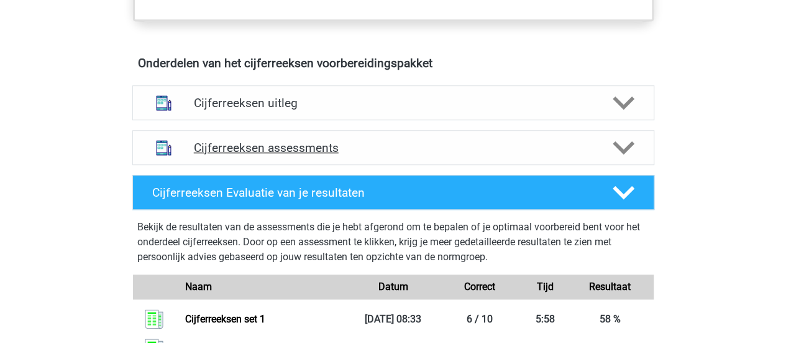
click at [615, 159] on icon at bounding box center [624, 148] width 22 height 22
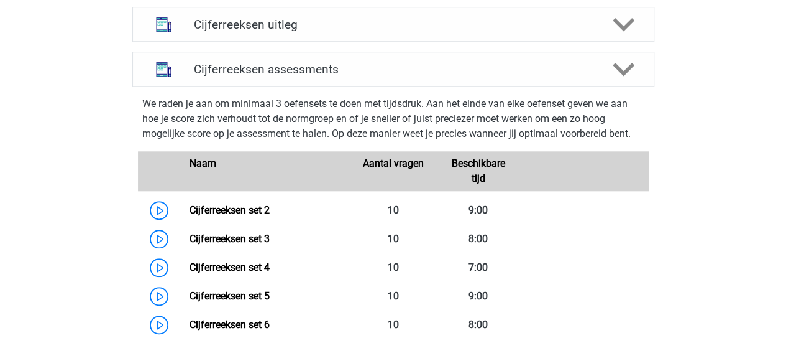
scroll to position [622, 0]
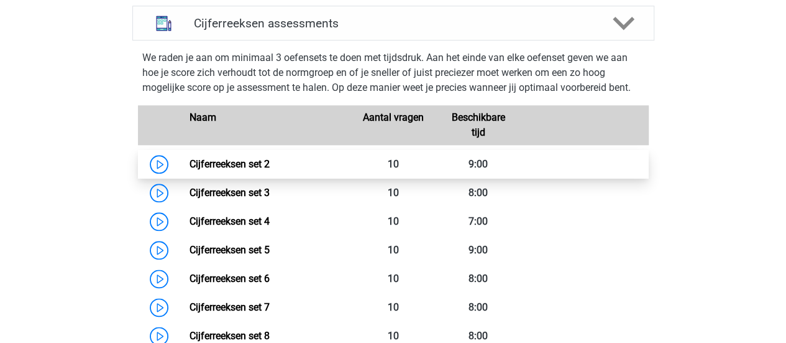
click at [210, 170] on link "Cijferreeksen set 2" at bounding box center [230, 164] width 80 height 12
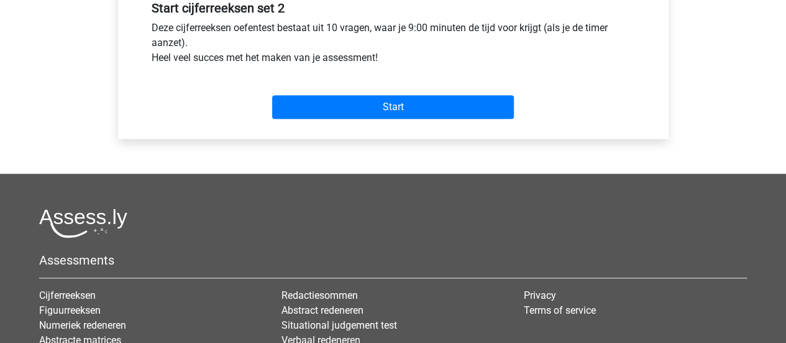
scroll to position [373, 0]
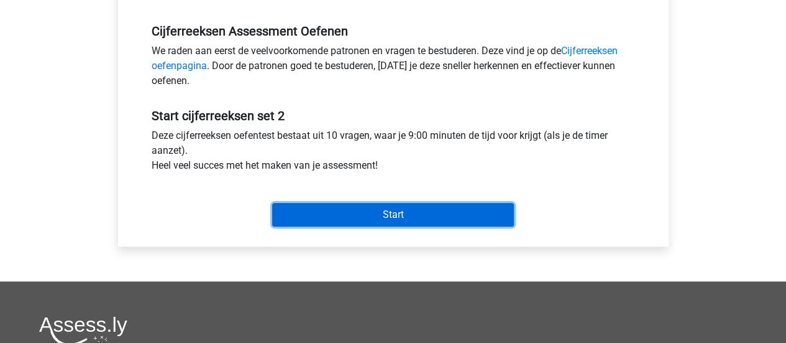
click at [325, 207] on input "Start" at bounding box center [393, 215] width 242 height 24
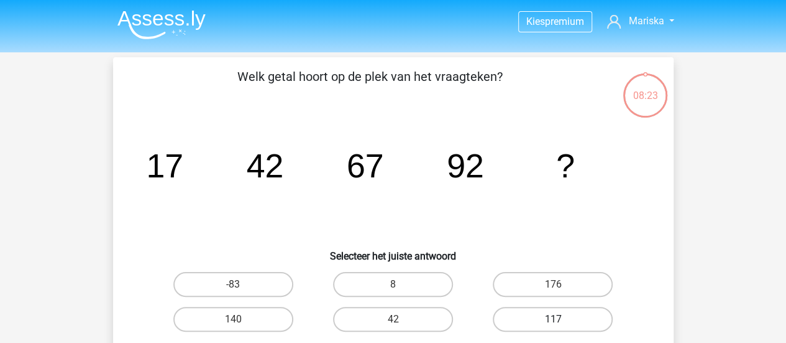
click at [570, 321] on label "117" at bounding box center [553, 318] width 120 height 25
click at [561, 321] on input "117" at bounding box center [557, 323] width 8 height 8
radio input "true"
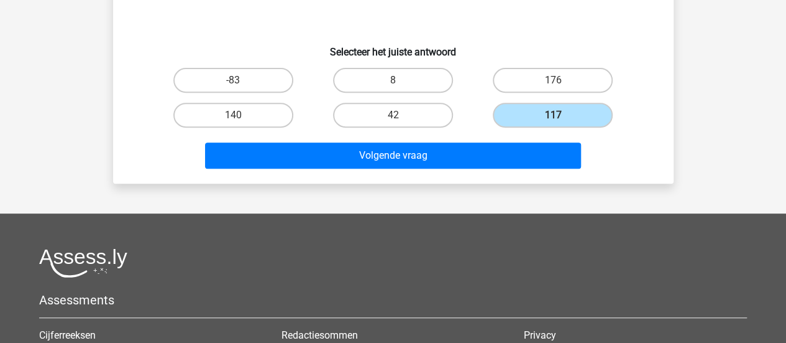
scroll to position [311, 0]
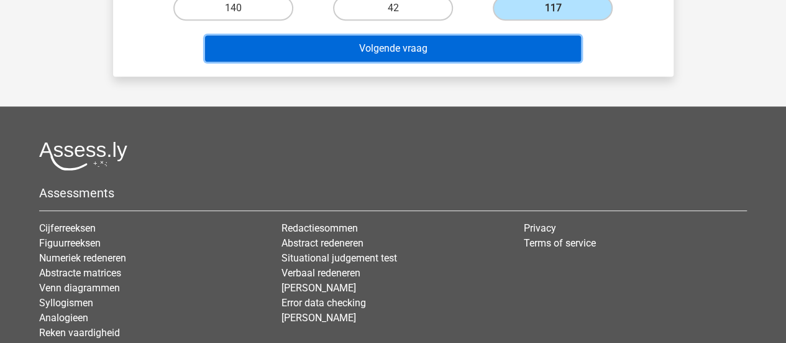
click at [385, 54] on button "Volgende vraag" at bounding box center [393, 48] width 376 height 26
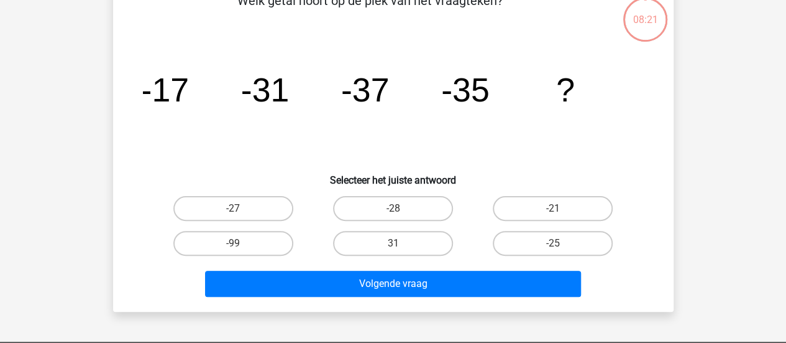
scroll to position [57, 0]
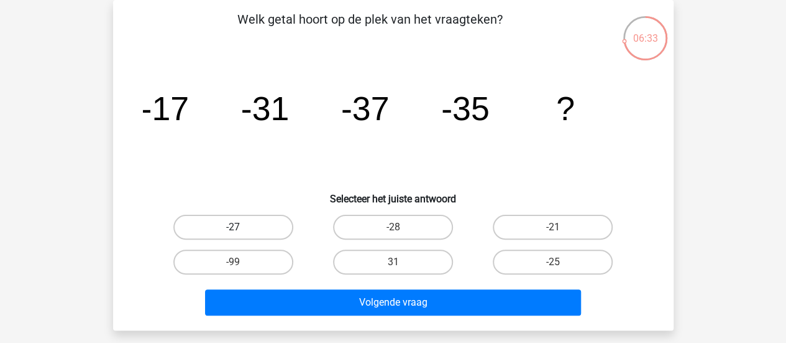
click at [247, 231] on label "-27" at bounding box center [233, 226] width 120 height 25
click at [241, 231] on input "-27" at bounding box center [237, 231] width 8 height 8
radio input "true"
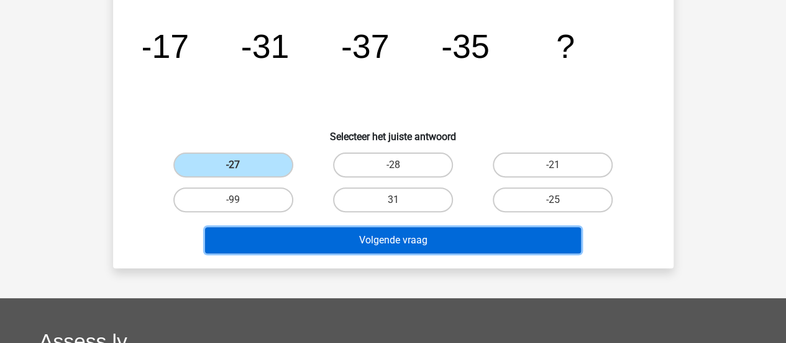
click at [326, 248] on button "Volgende vraag" at bounding box center [393, 240] width 376 height 26
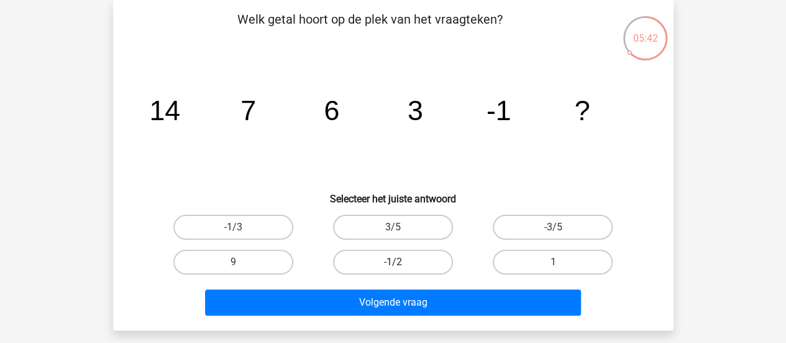
click at [427, 260] on label "-1/2" at bounding box center [393, 261] width 120 height 25
click at [401, 262] on input "-1/2" at bounding box center [397, 266] width 8 height 8
radio input "true"
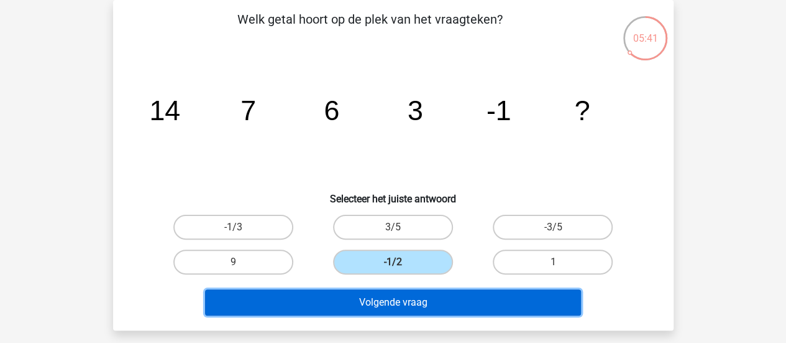
click at [396, 306] on button "Volgende vraag" at bounding box center [393, 302] width 376 height 26
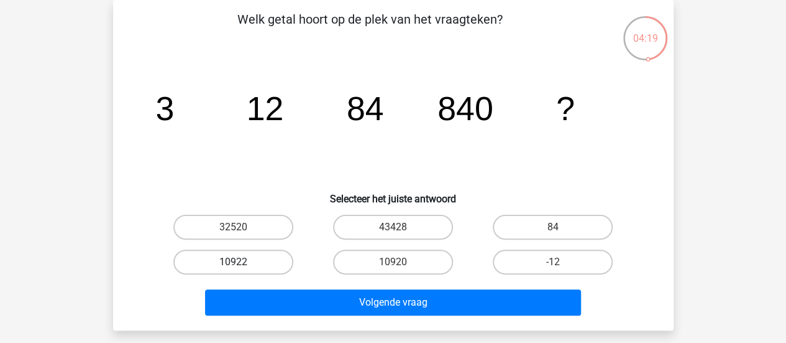
click at [254, 262] on label "10922" at bounding box center [233, 261] width 120 height 25
click at [241, 262] on input "10922" at bounding box center [237, 266] width 8 height 8
radio input "true"
click at [368, 260] on label "10920" at bounding box center [393, 261] width 120 height 25
click at [393, 262] on input "10920" at bounding box center [397, 266] width 8 height 8
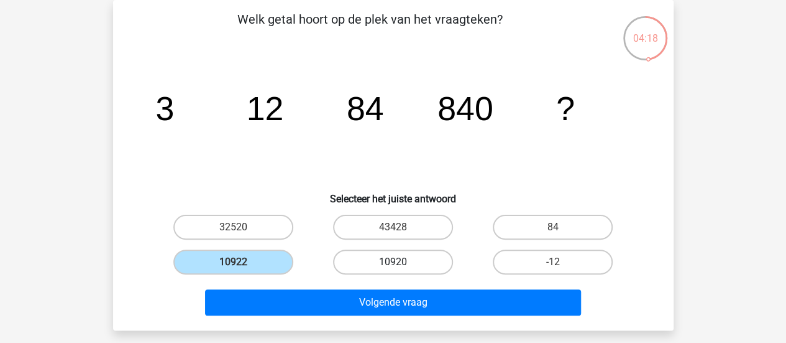
radio input "true"
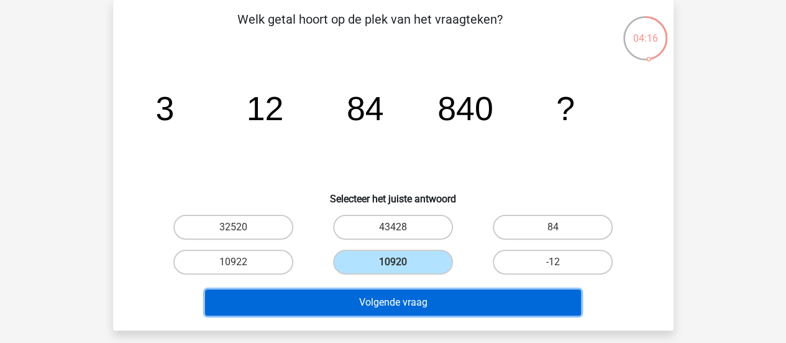
drag, startPoint x: 371, startPoint y: 308, endPoint x: 320, endPoint y: 372, distance: 81.5
click at [320, 342] on html "Kies premium Mariska mariskaroos@hotmail.com" at bounding box center [393, 315] width 786 height 745
click at [398, 292] on button "Volgende vraag" at bounding box center [393, 302] width 376 height 26
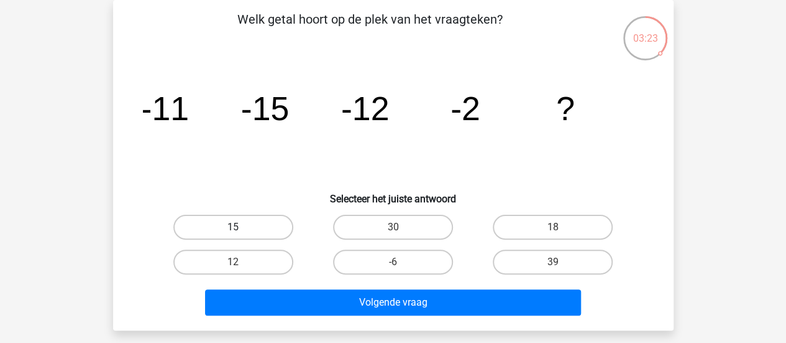
click at [251, 226] on label "15" at bounding box center [233, 226] width 120 height 25
click at [241, 227] on input "15" at bounding box center [237, 231] width 8 height 8
radio input "true"
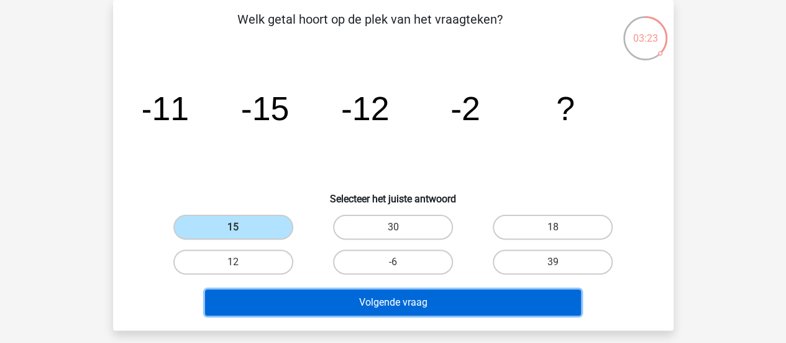
click at [308, 300] on button "Volgende vraag" at bounding box center [393, 302] width 376 height 26
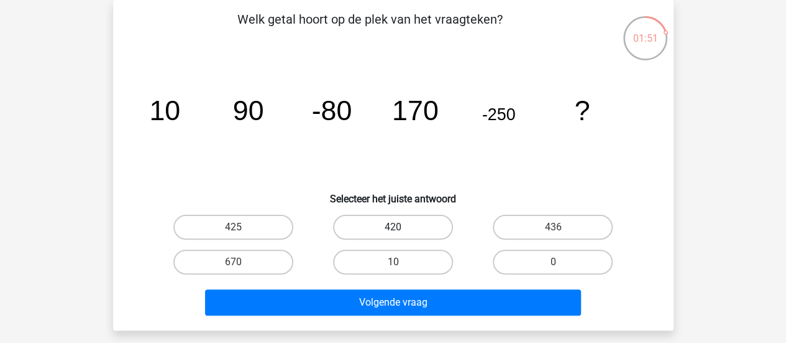
click at [407, 231] on label "420" at bounding box center [393, 226] width 120 height 25
click at [401, 231] on input "420" at bounding box center [397, 231] width 8 height 8
radio input "true"
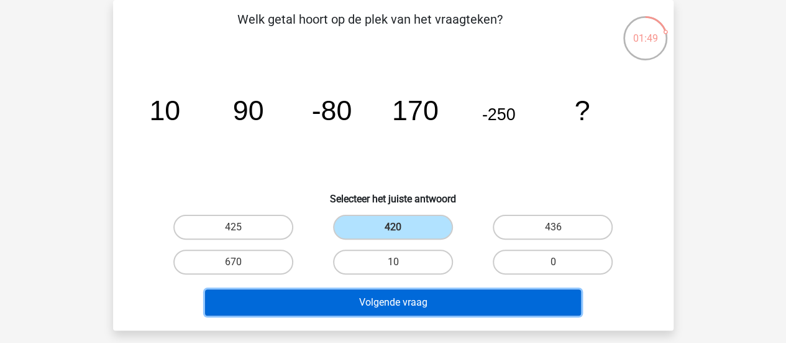
click at [400, 300] on button "Volgende vraag" at bounding box center [393, 302] width 376 height 26
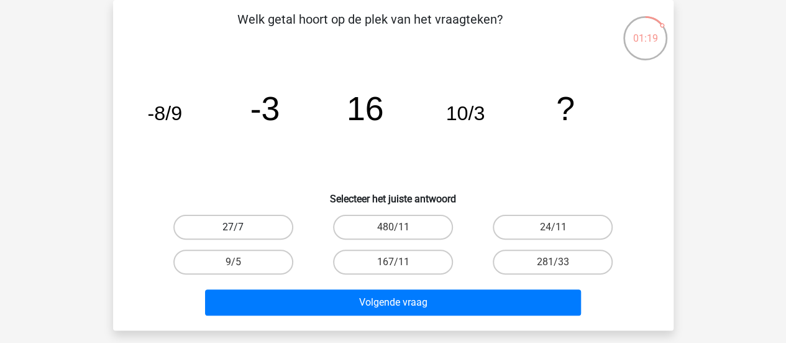
click at [257, 219] on label "27/7" at bounding box center [233, 226] width 120 height 25
click at [241, 227] on input "27/7" at bounding box center [237, 231] width 8 height 8
radio input "true"
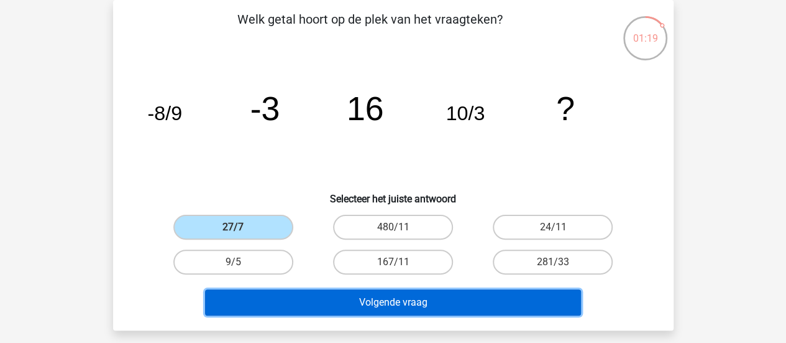
click at [338, 298] on button "Volgende vraag" at bounding box center [393, 302] width 376 height 26
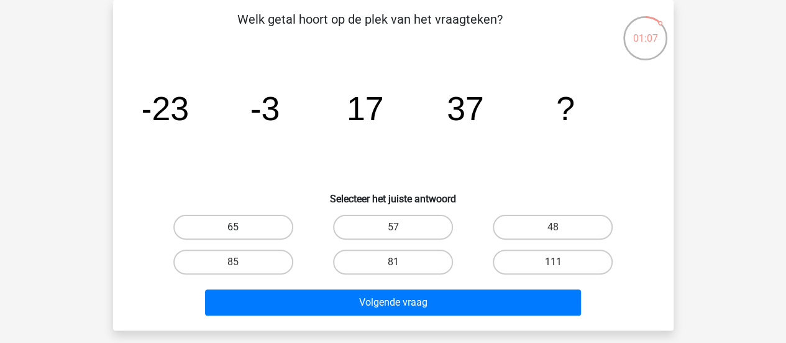
click at [256, 226] on label "65" at bounding box center [233, 226] width 120 height 25
click at [241, 227] on input "65" at bounding box center [237, 231] width 8 height 8
radio input "true"
click at [379, 235] on label "57" at bounding box center [393, 226] width 120 height 25
click at [393, 235] on input "57" at bounding box center [397, 231] width 8 height 8
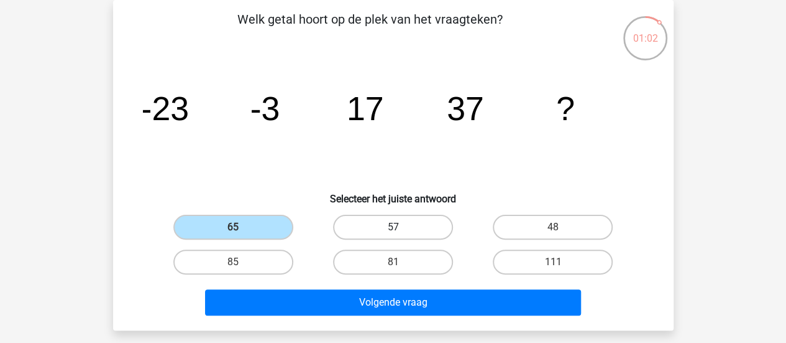
radio input "true"
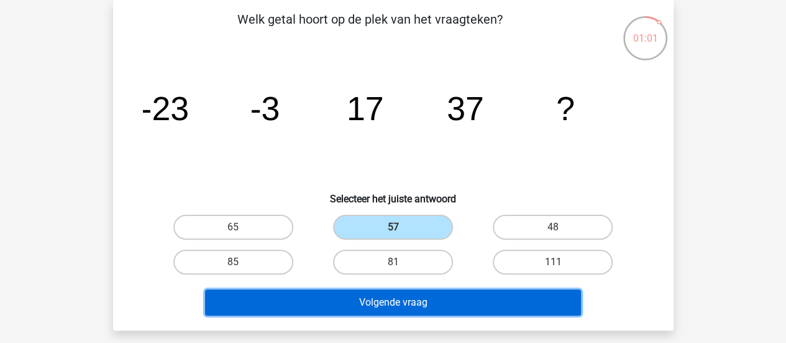
click at [352, 290] on button "Volgende vraag" at bounding box center [393, 302] width 376 height 26
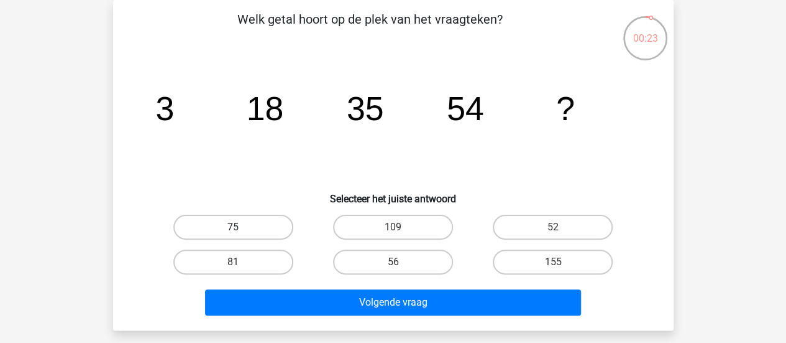
click at [244, 233] on label "75" at bounding box center [233, 226] width 120 height 25
click at [241, 233] on input "75" at bounding box center [237, 231] width 8 height 8
radio input "true"
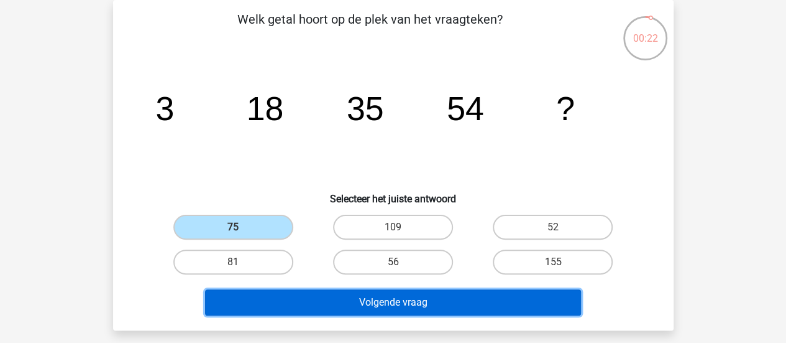
click at [280, 309] on button "Volgende vraag" at bounding box center [393, 302] width 376 height 26
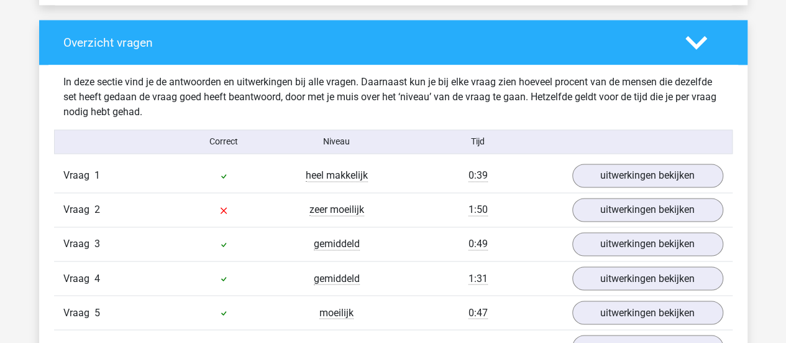
scroll to position [932, 0]
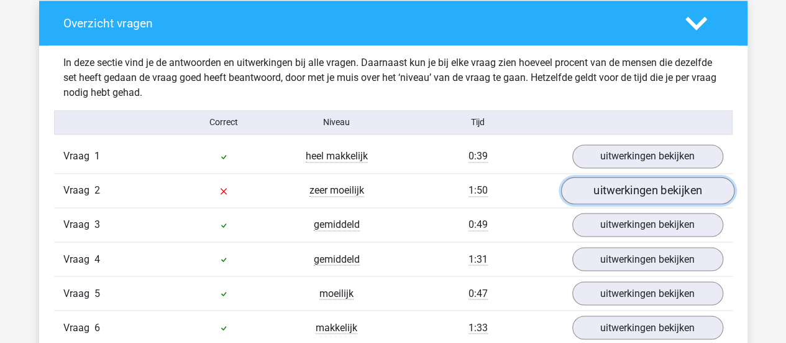
click at [603, 186] on link "uitwerkingen bekijken" at bounding box center [647, 190] width 173 height 27
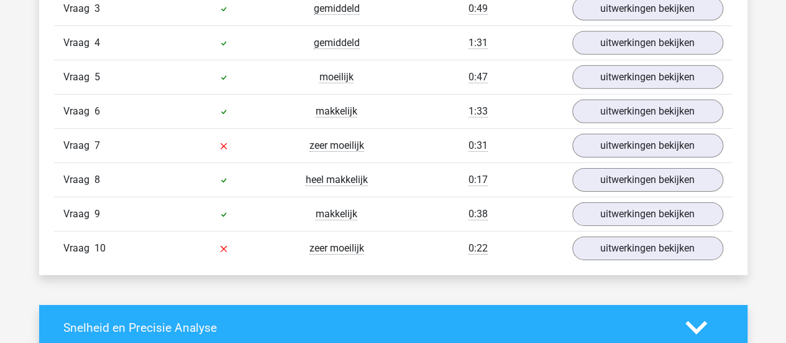
scroll to position [1927, 0]
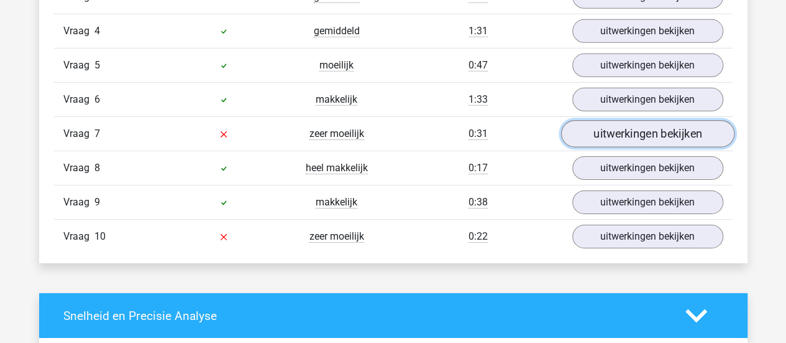
click at [677, 122] on link "uitwerkingen bekijken" at bounding box center [647, 133] width 173 height 27
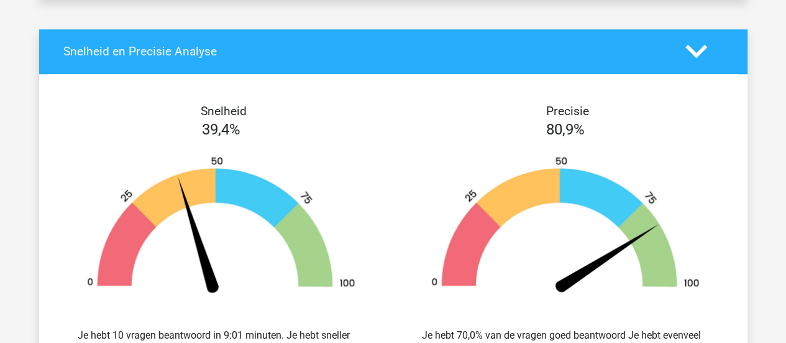
scroll to position [2860, 0]
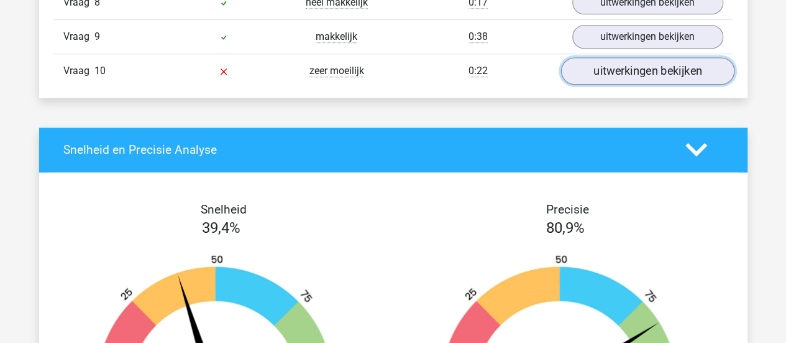
click at [628, 71] on link "uitwerkingen bekijken" at bounding box center [647, 70] width 173 height 27
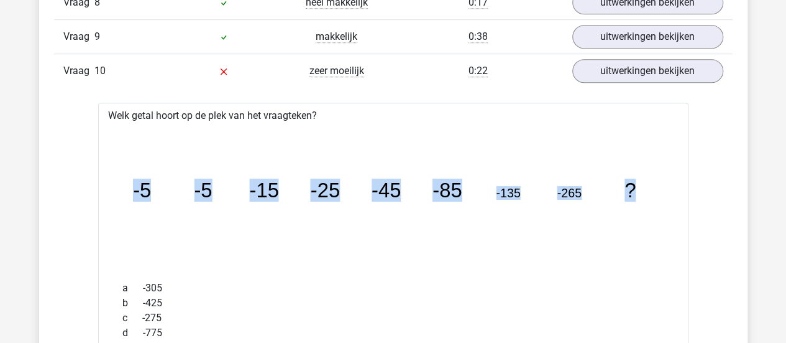
drag, startPoint x: 639, startPoint y: 179, endPoint x: 116, endPoint y: 172, distance: 522.9
click at [116, 172] on div "image/svg+xml -5 -5 -15 -25 -45 -85 -135 -265 ?" at bounding box center [393, 197] width 571 height 148
copy g "-5 -5 -15 -25 -45 -85 -135 -265 ?"
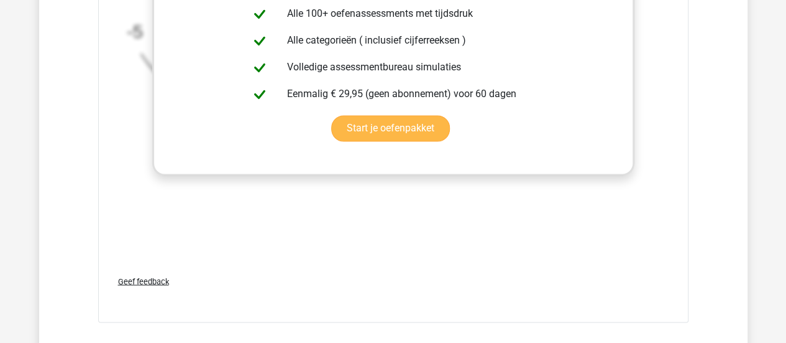
scroll to position [3481, 0]
